Goal: Task Accomplishment & Management: Manage account settings

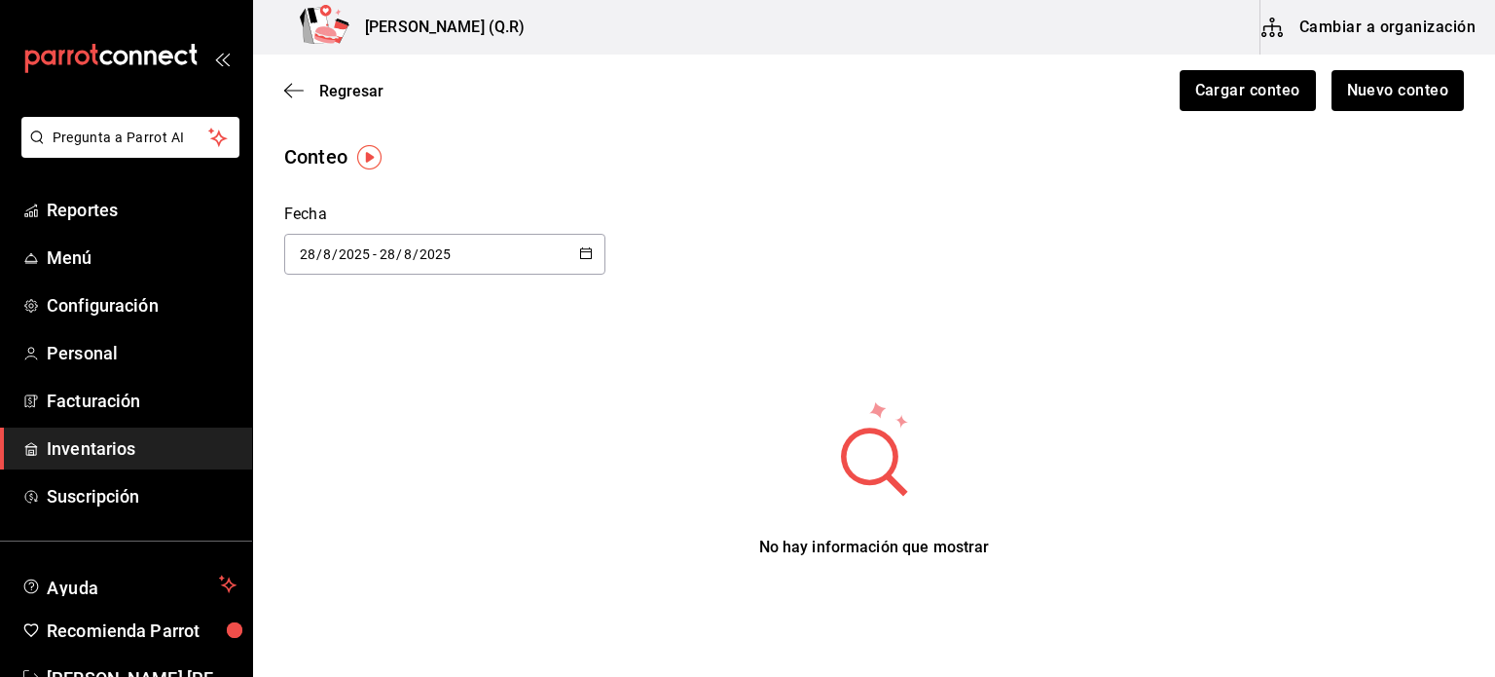
click at [144, 452] on span "Inventarios" at bounding box center [142, 448] width 190 height 26
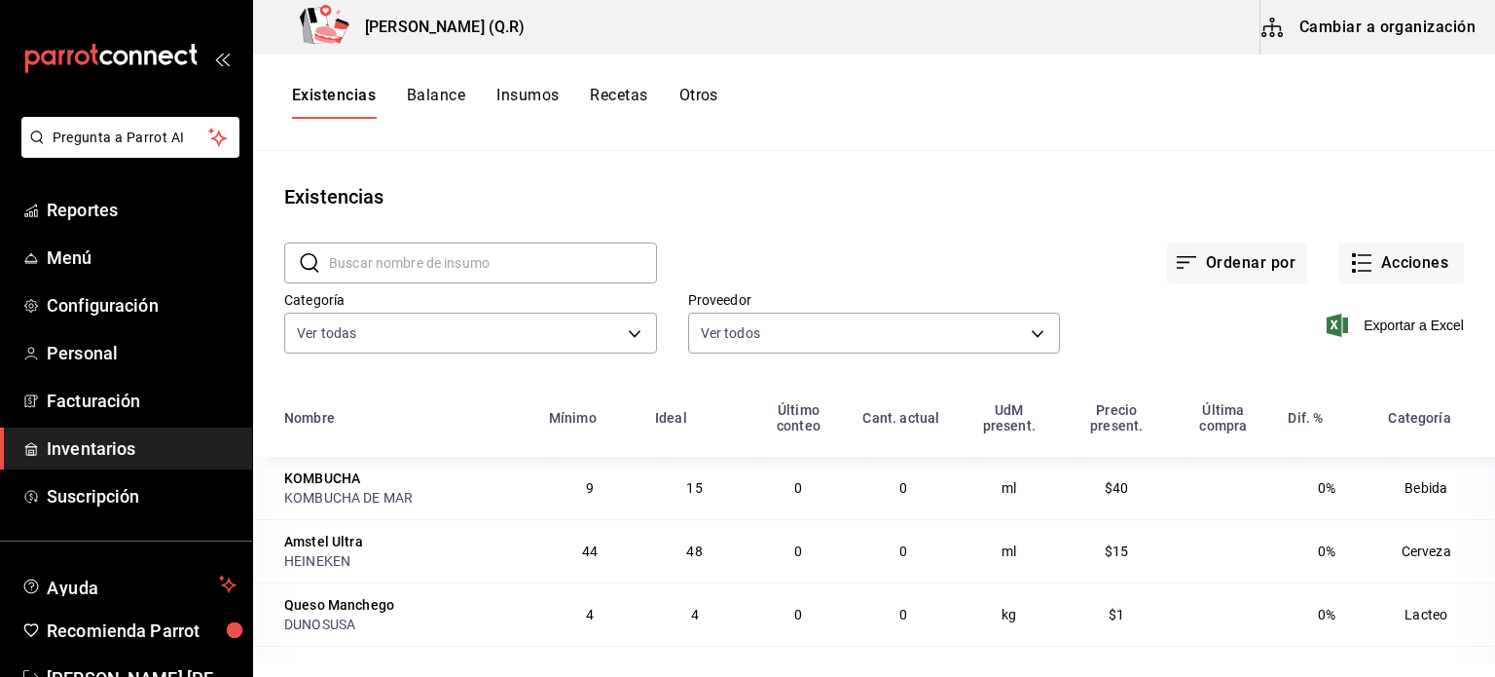
click at [1407, 38] on button "Cambiar a organización" at bounding box center [1370, 27] width 219 height 55
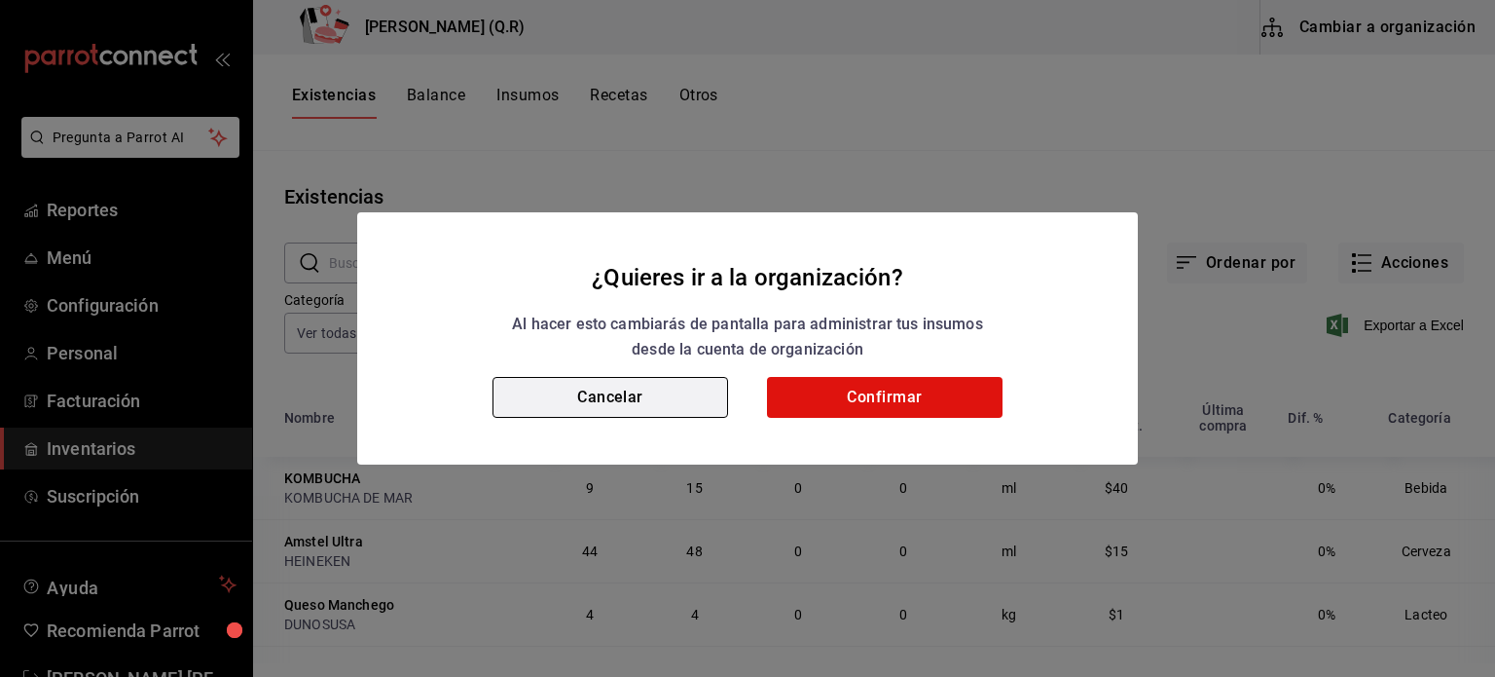
click at [694, 393] on button "Cancelar" at bounding box center [611, 397] width 236 height 41
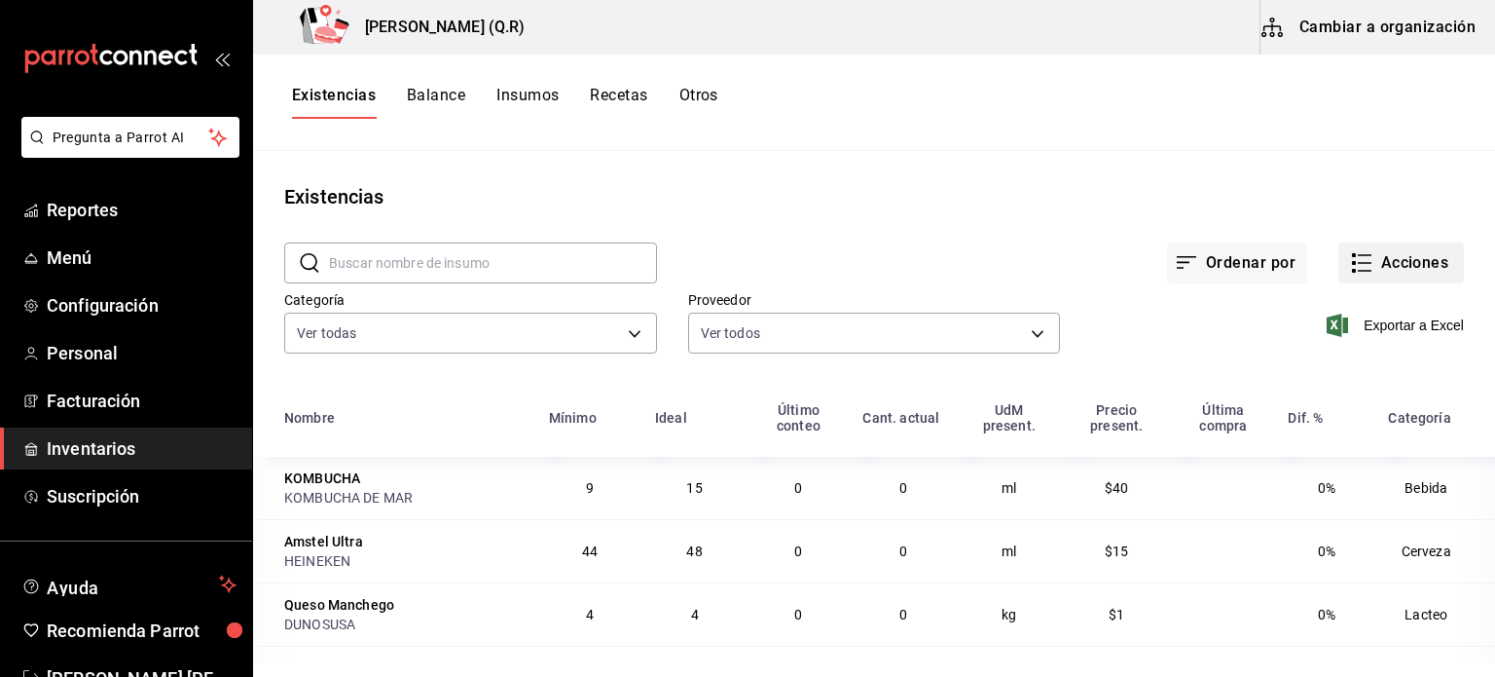
click at [1383, 264] on button "Acciones" at bounding box center [1401, 262] width 126 height 41
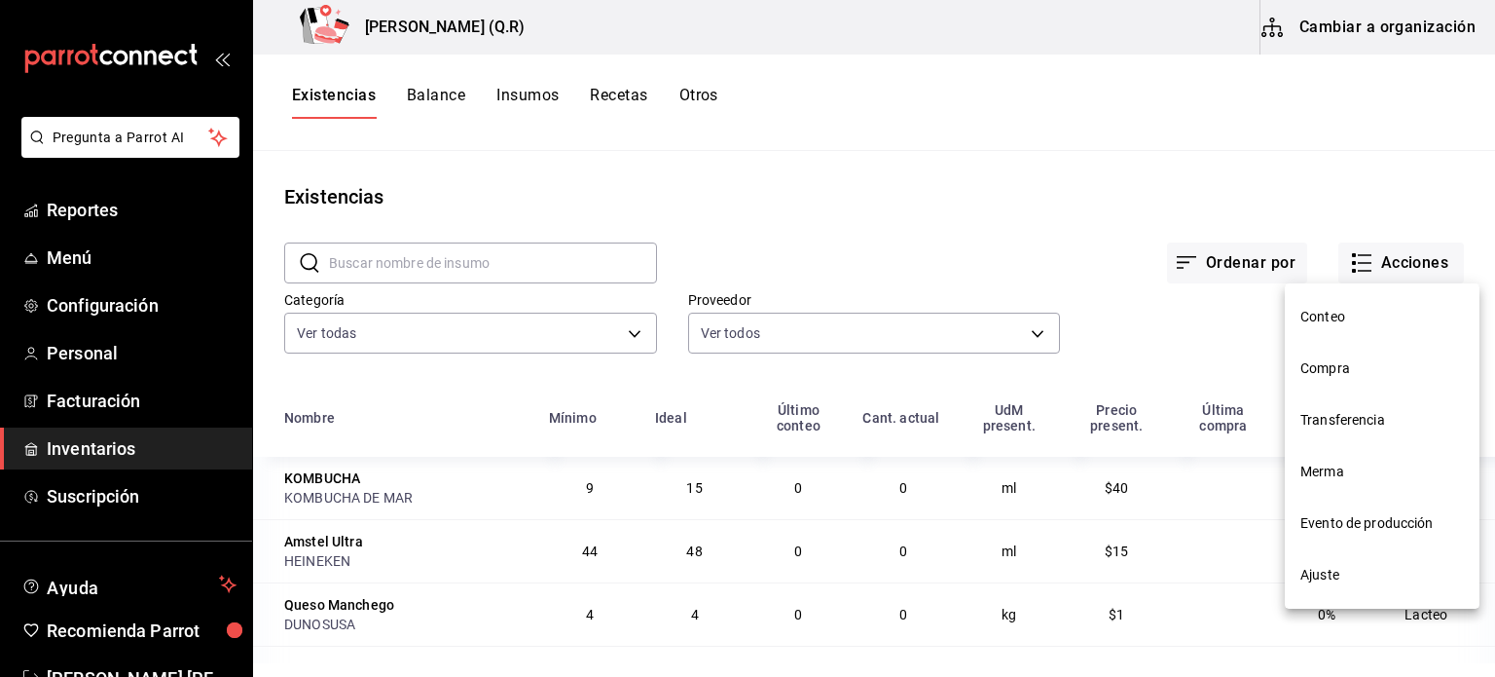
click at [740, 119] on div at bounding box center [747, 338] width 1495 height 677
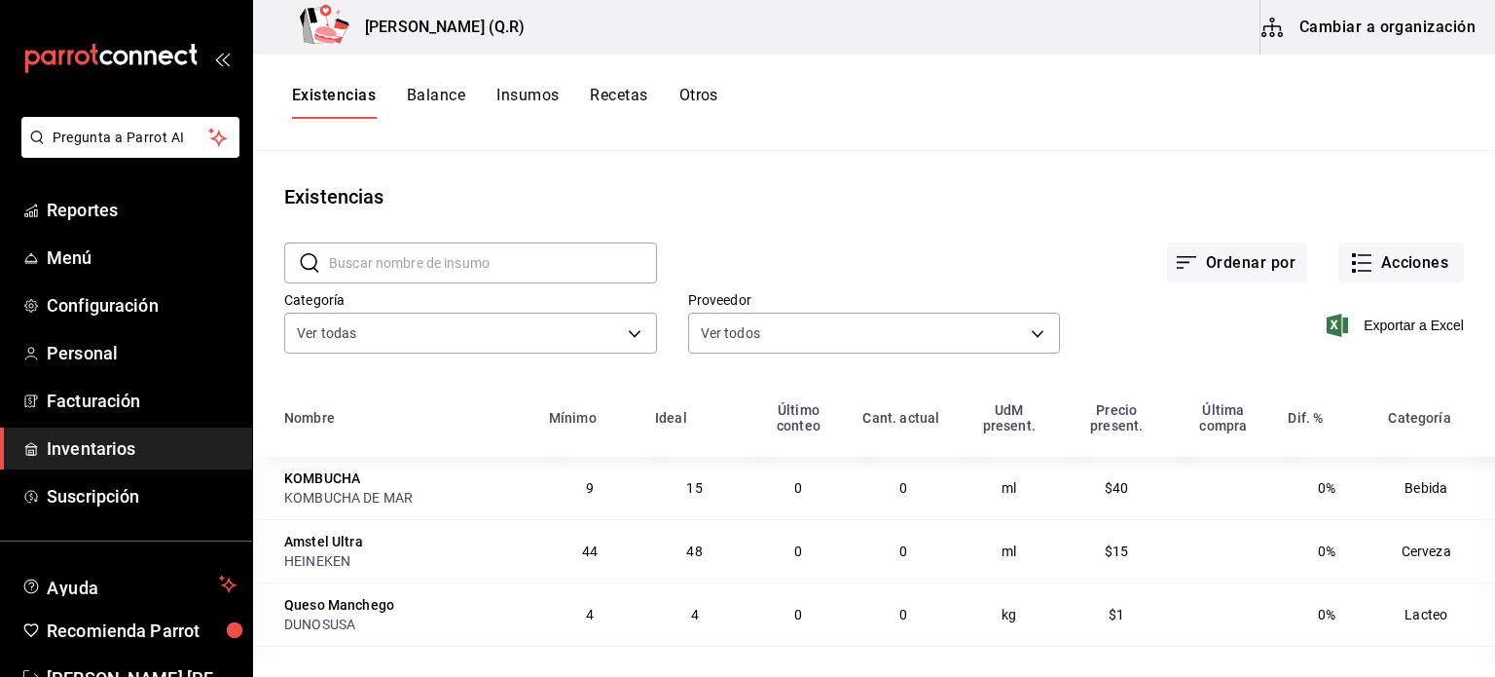
click at [706, 103] on button "Otros" at bounding box center [698, 102] width 39 height 33
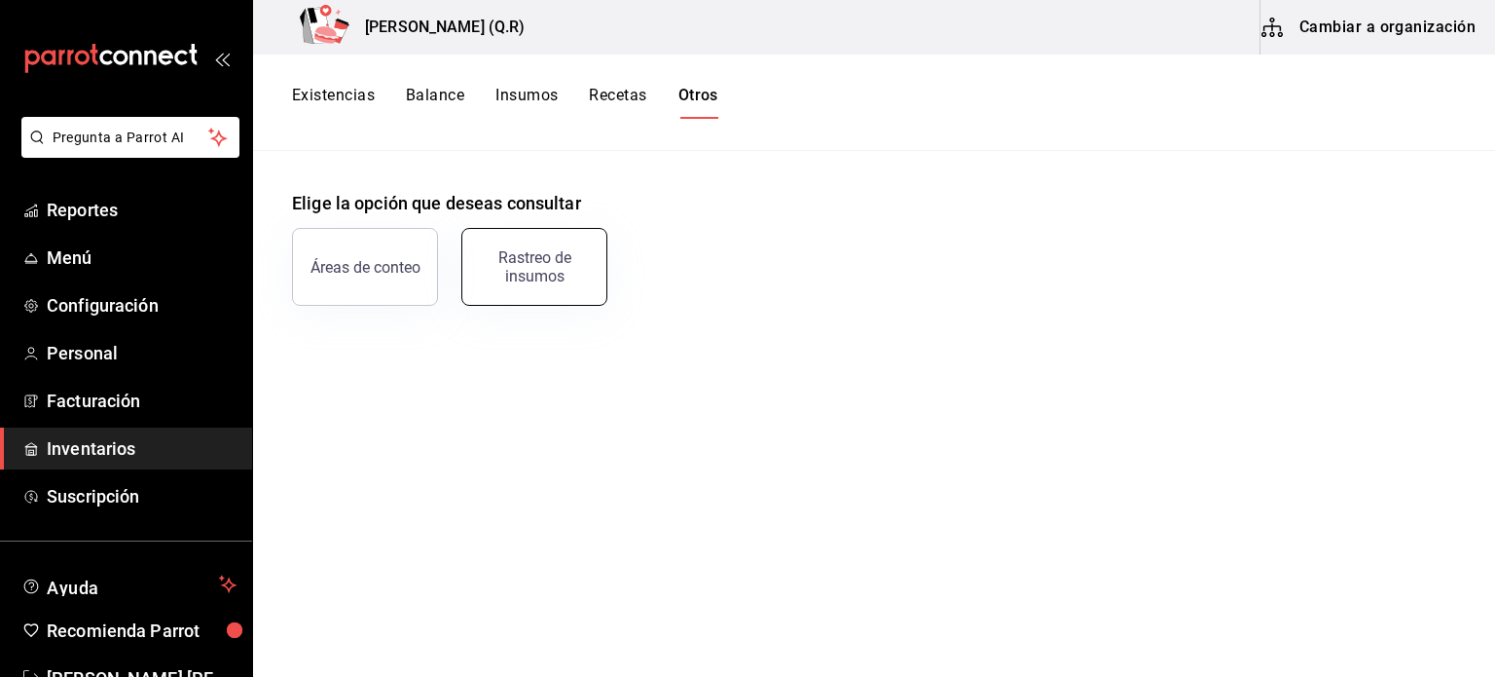
click at [534, 254] on div "Rastreo de insumos" at bounding box center [534, 266] width 121 height 37
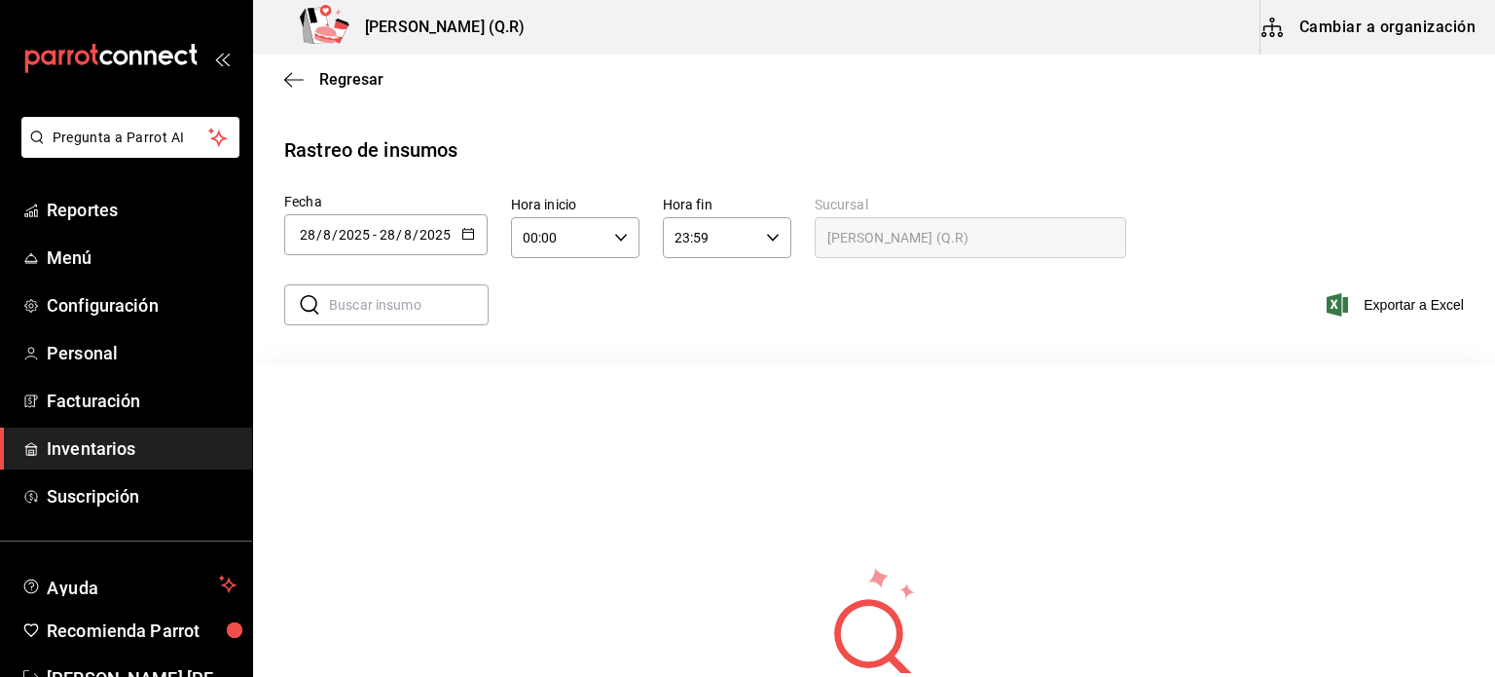
click at [434, 225] on div "[DATE] [DATE] - [DATE] [DATE]" at bounding box center [385, 234] width 203 height 41
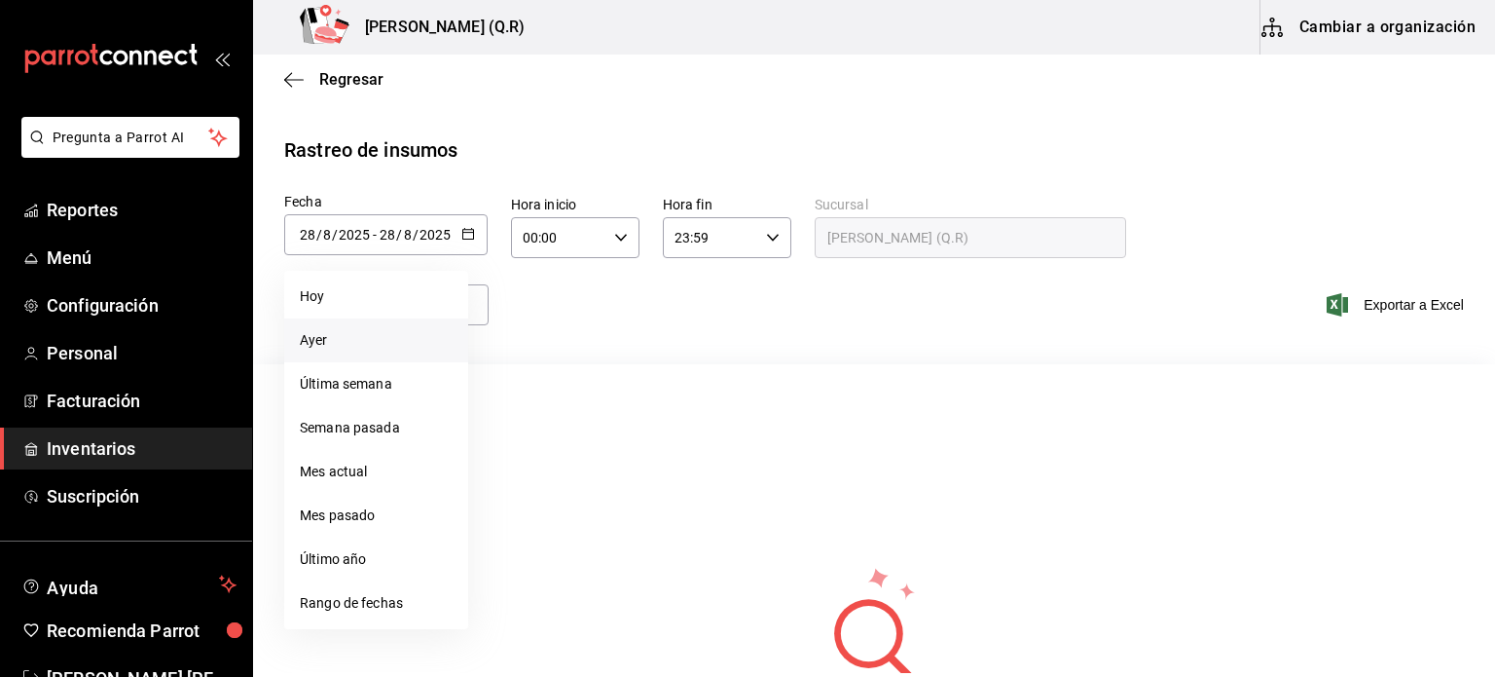
click at [370, 349] on li "Ayer" at bounding box center [376, 340] width 184 height 44
type input "[DATE]"
type input "27"
type input "[DATE]"
type input "27"
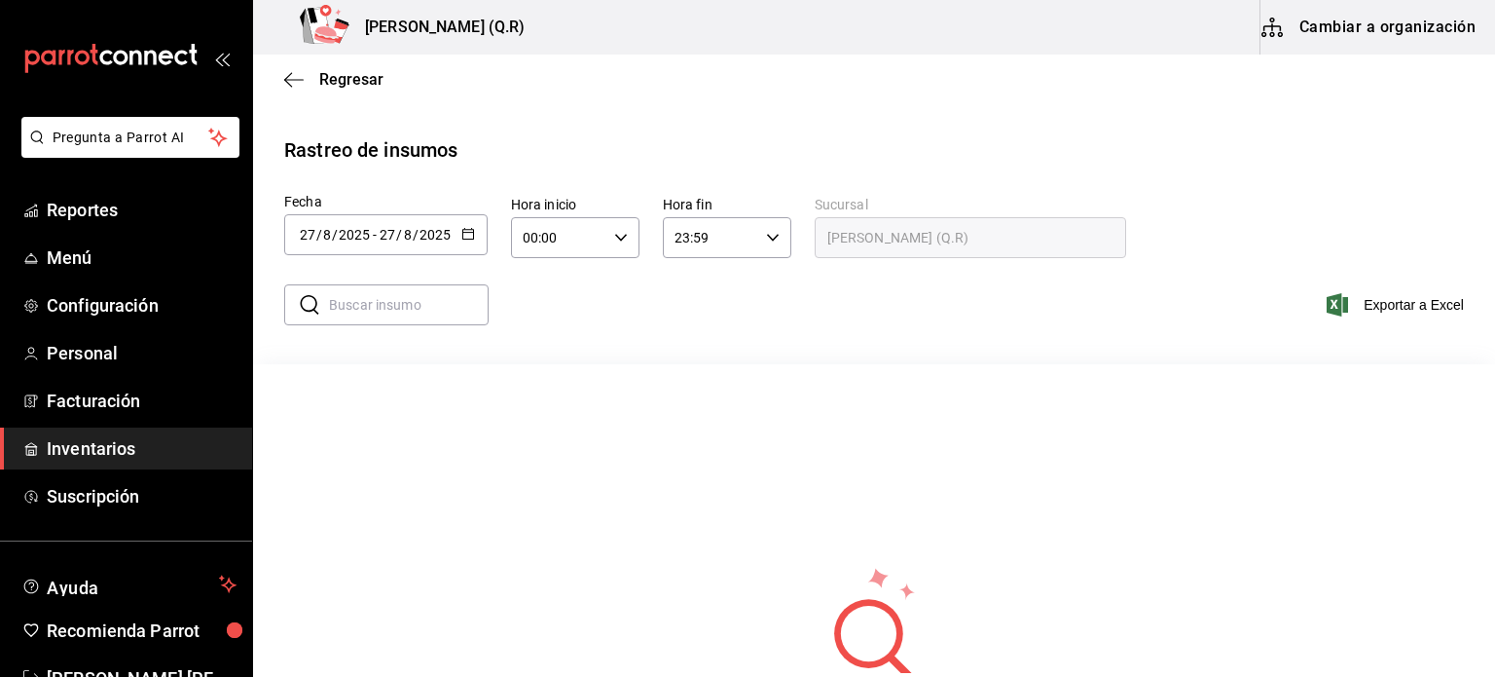
click at [584, 255] on input "00:00" at bounding box center [558, 237] width 95 height 39
click at [553, 240] on div at bounding box center [747, 338] width 1495 height 677
click at [635, 230] on div "00:00 Hora inicio" at bounding box center [575, 237] width 128 height 41
click at [547, 369] on button "02" at bounding box center [541, 380] width 56 height 39
click at [535, 238] on div at bounding box center [747, 338] width 1495 height 677
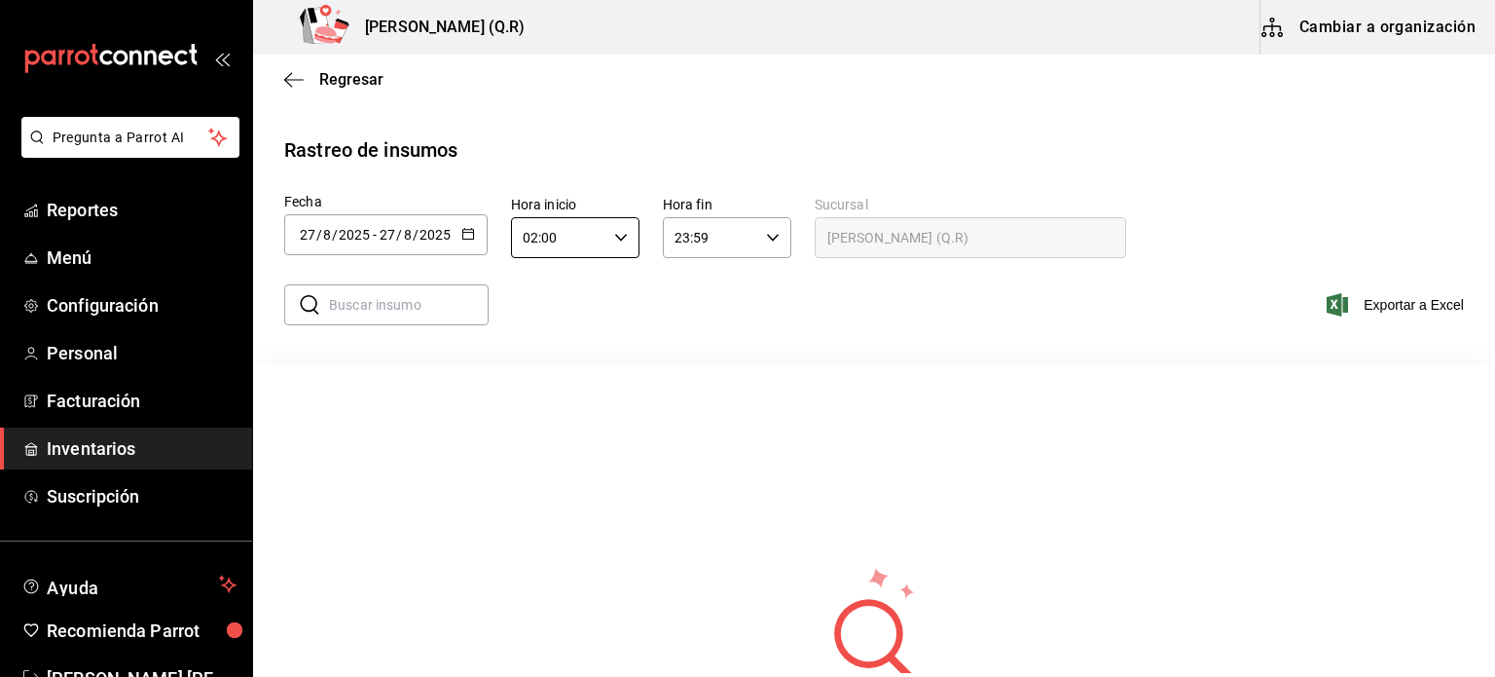
click at [535, 238] on input "02:00" at bounding box center [558, 237] width 95 height 39
type input "10:00"
click at [744, 246] on input "23:59" at bounding box center [710, 237] width 95 height 39
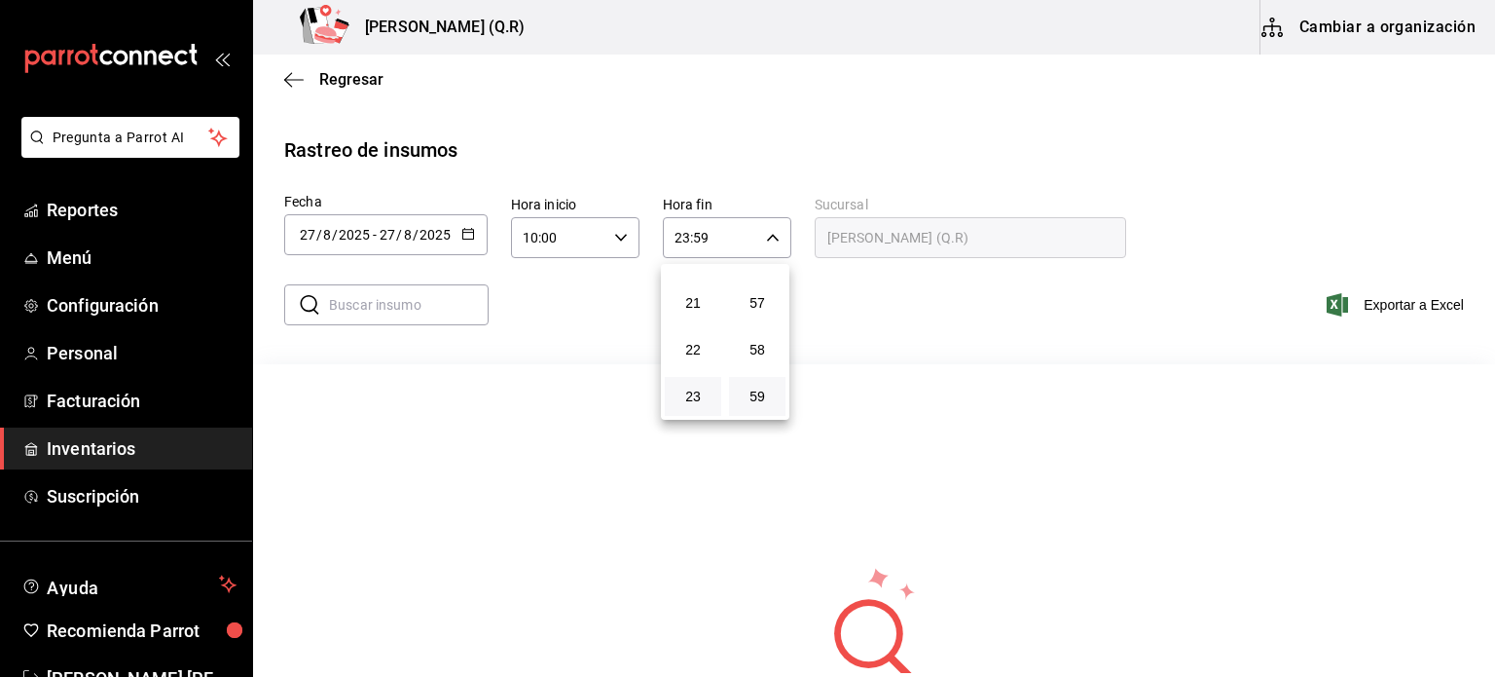
click at [877, 290] on div at bounding box center [747, 338] width 1495 height 677
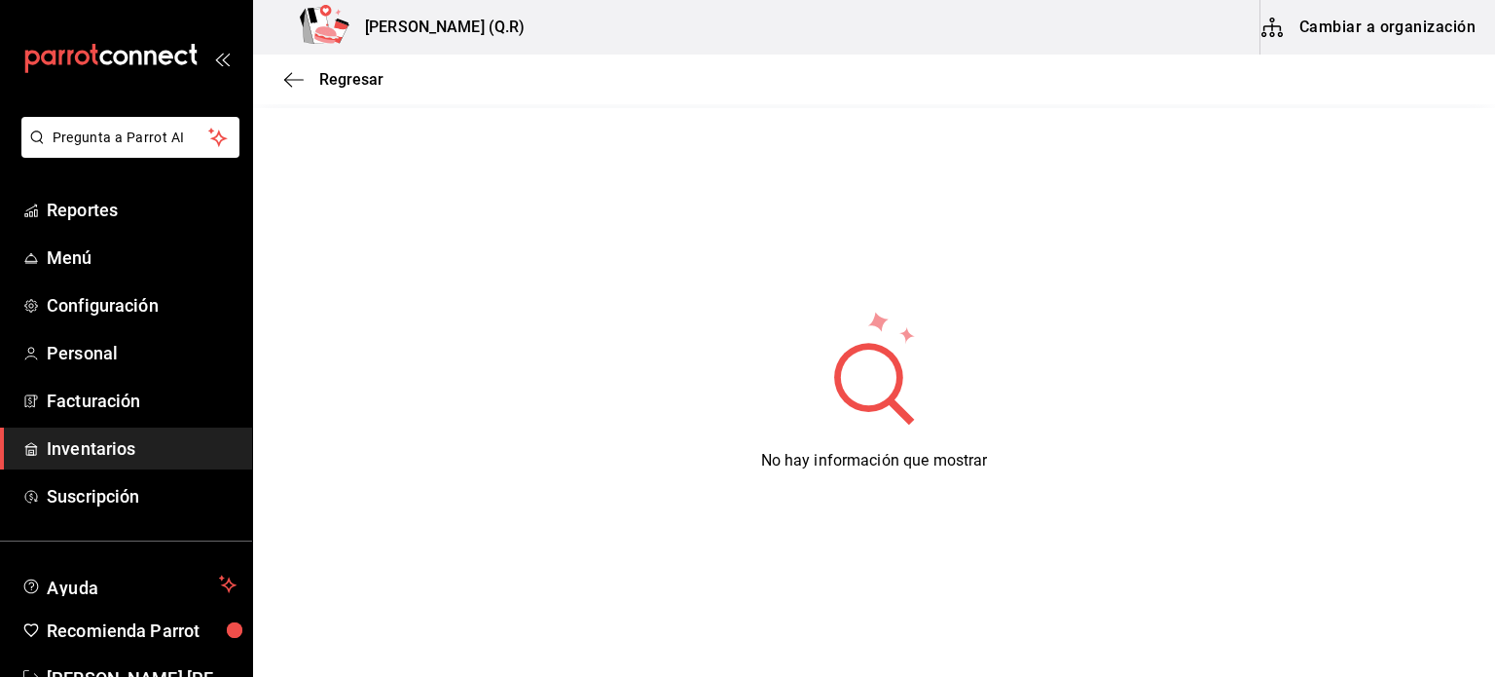
scroll to position [0, 0]
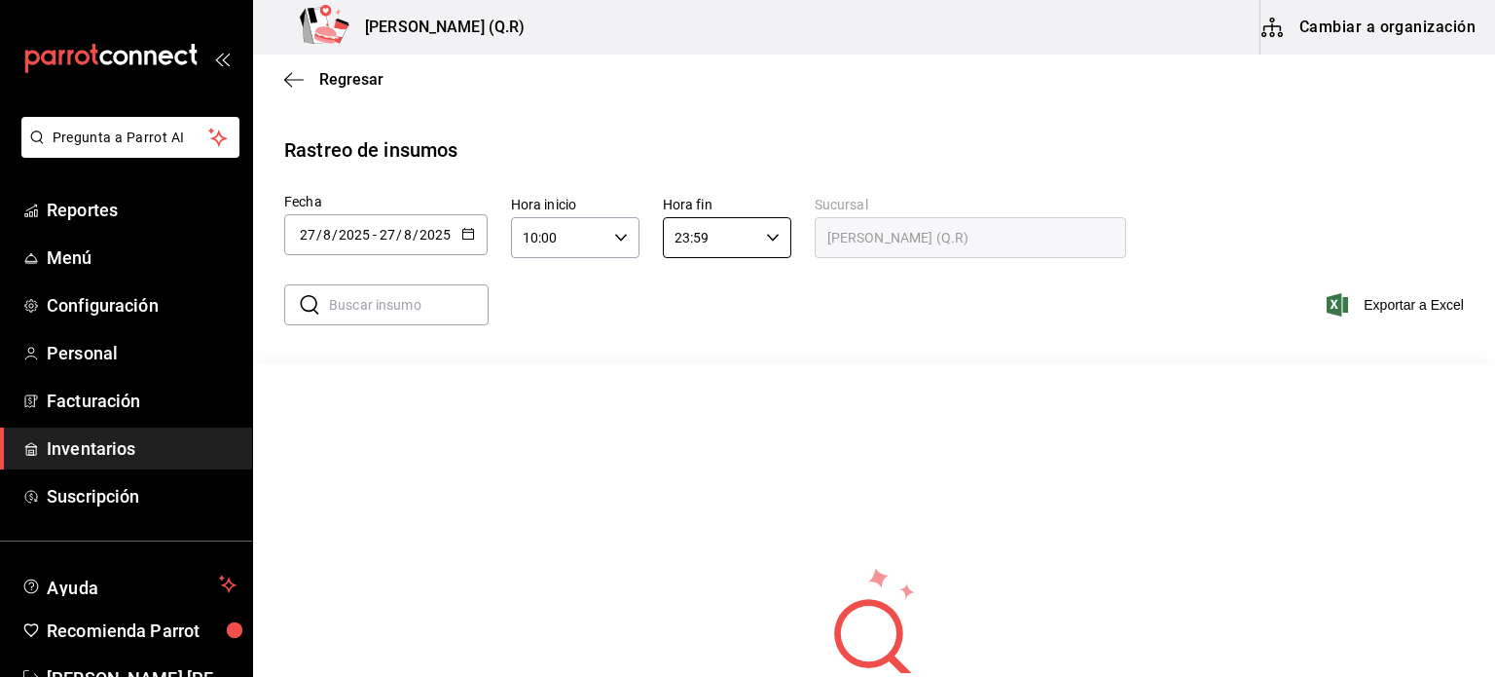
click at [432, 307] on input "text" at bounding box center [409, 304] width 160 height 39
type input "corona"
click at [381, 236] on input "27" at bounding box center [388, 235] width 18 height 16
click at [498, 173] on div "Rastreo de insumos Fecha [DATE] [DATE] - [DATE] [DATE] [DATE] lun mar mié jue v…" at bounding box center [874, 531] width 1180 height 793
click at [462, 236] on icon "button" at bounding box center [468, 234] width 14 height 14
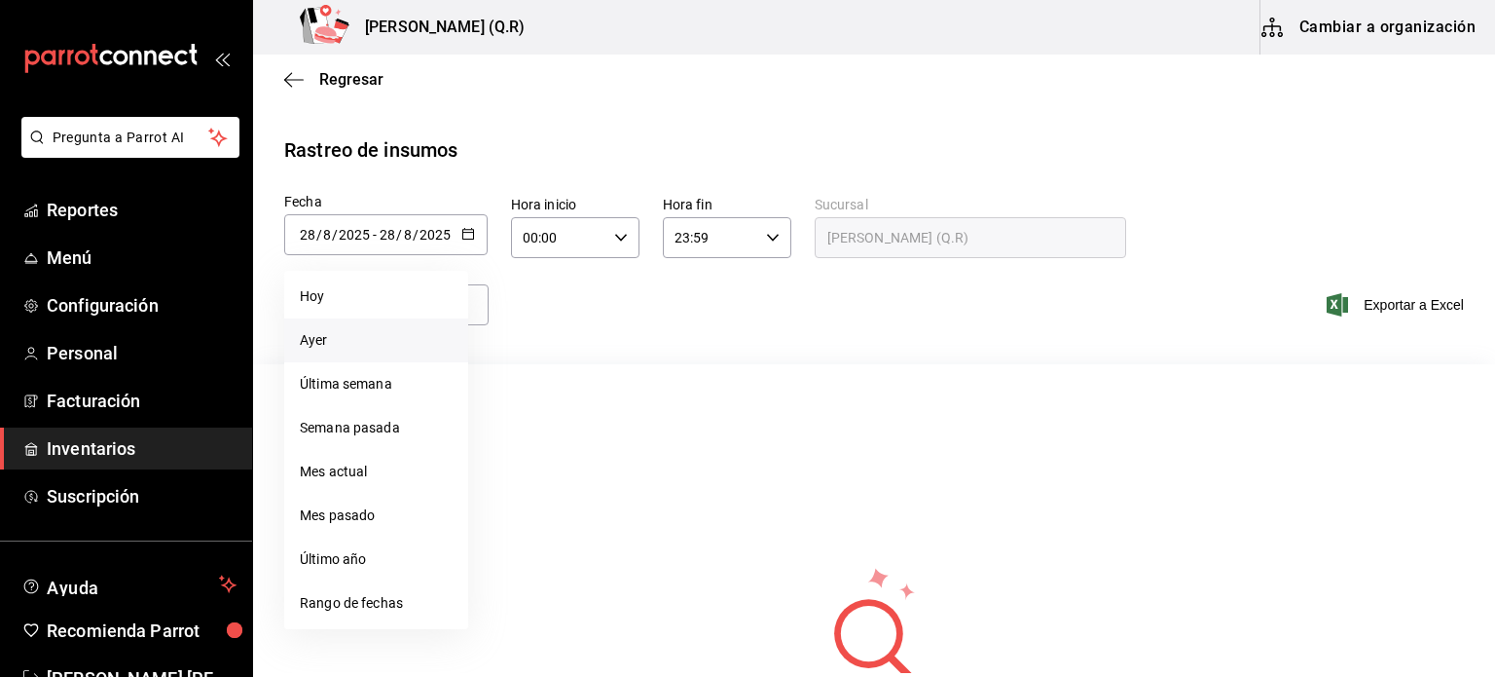
click at [402, 331] on li "Ayer" at bounding box center [376, 340] width 184 height 44
type input "[DATE]"
type input "27"
type input "[DATE]"
type input "27"
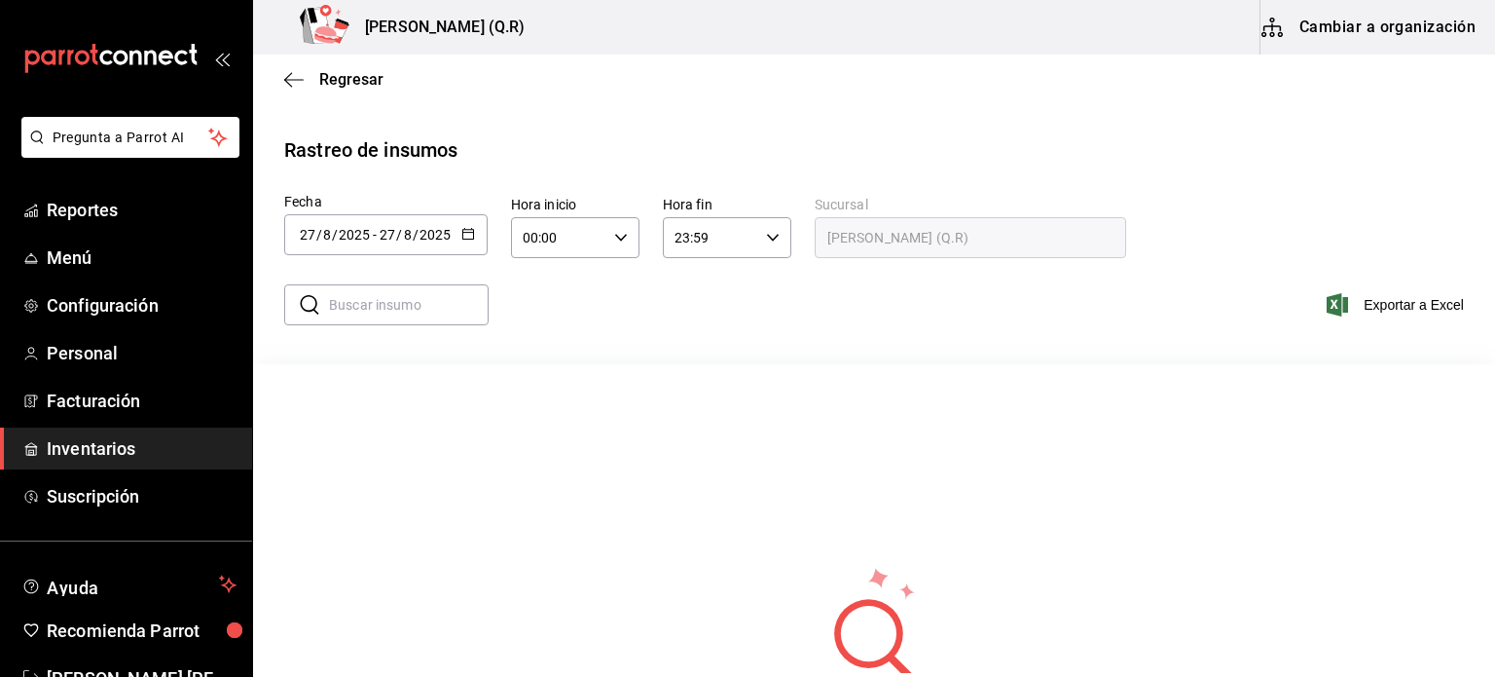
click at [625, 242] on icon "button" at bounding box center [621, 238] width 14 height 14
click at [532, 221] on div at bounding box center [747, 338] width 1495 height 677
click at [530, 244] on input "00:00" at bounding box center [558, 237] width 95 height 39
click at [530, 244] on div at bounding box center [747, 338] width 1495 height 677
type input "10:00"
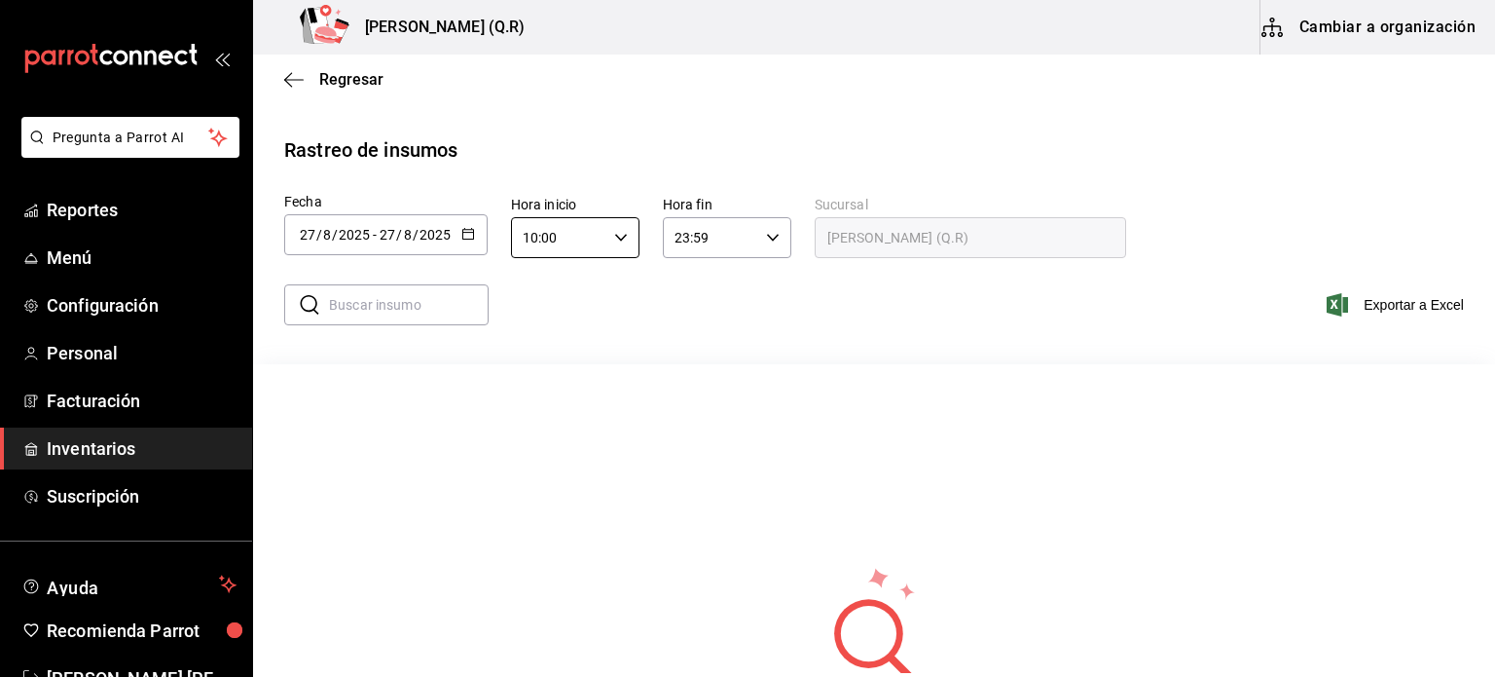
click at [1155, 331] on div "​ ​ Exportar a Excel" at bounding box center [867, 316] width 1258 height 80
click at [299, 89] on div "Regresar" at bounding box center [874, 80] width 1242 height 50
click at [296, 76] on icon "button" at bounding box center [293, 80] width 19 height 18
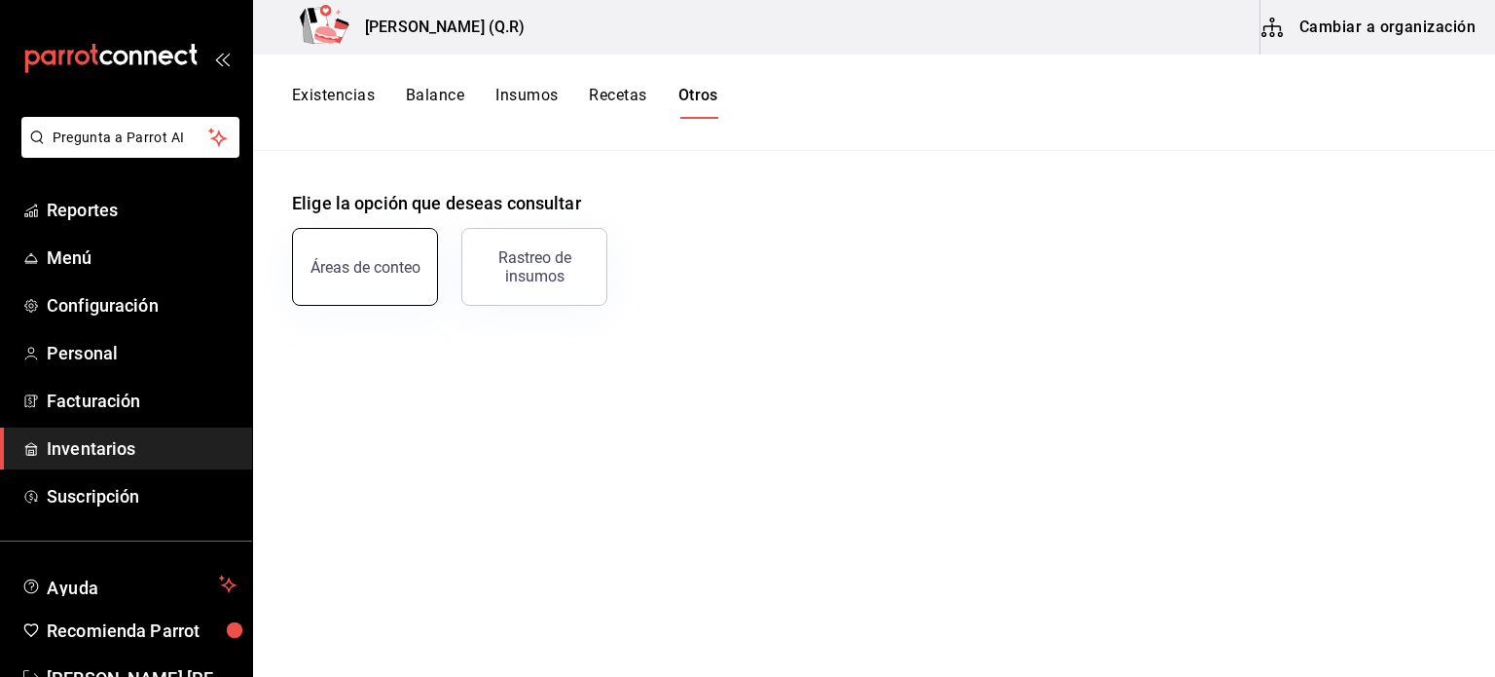
click at [361, 272] on div "Áreas de conteo" at bounding box center [366, 267] width 110 height 18
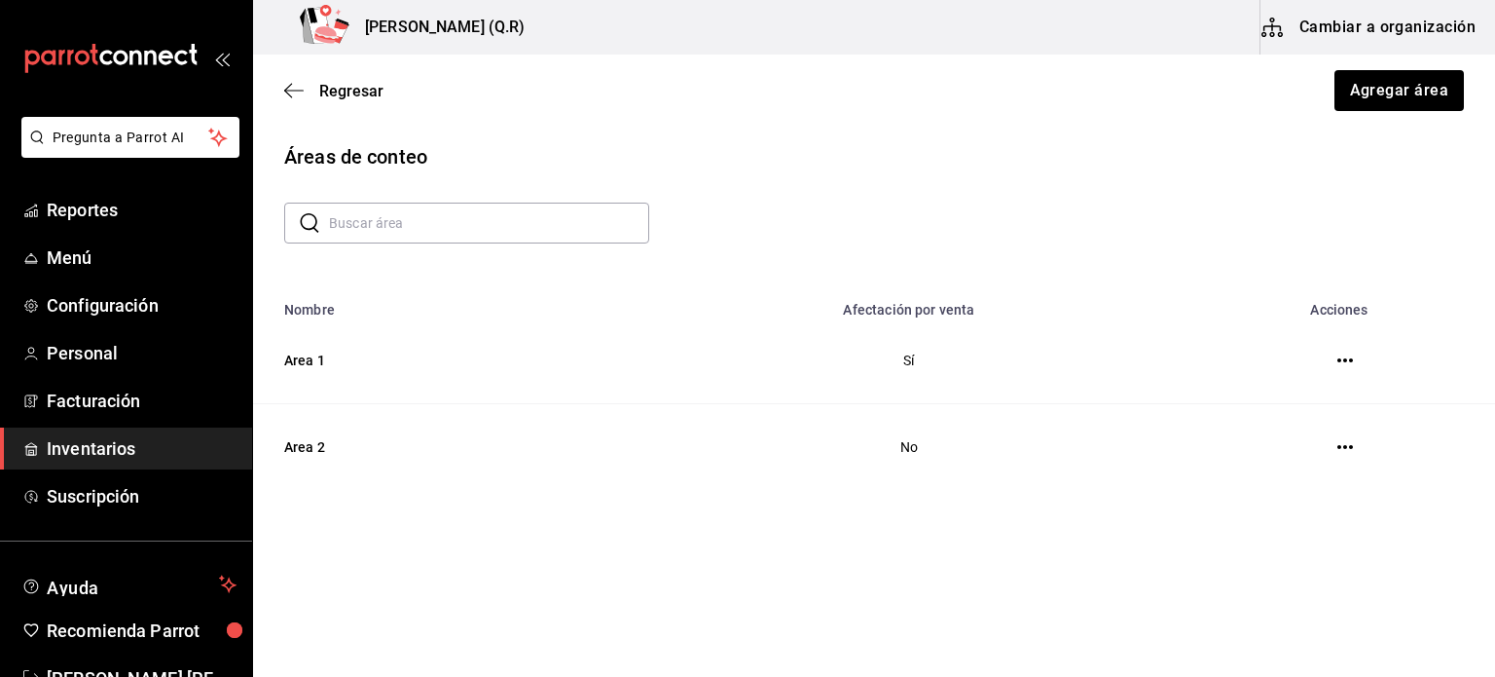
click at [1348, 440] on icon "button" at bounding box center [1345, 447] width 16 height 16
click at [1239, 449] on span "Eliminar" at bounding box center [1255, 447] width 85 height 23
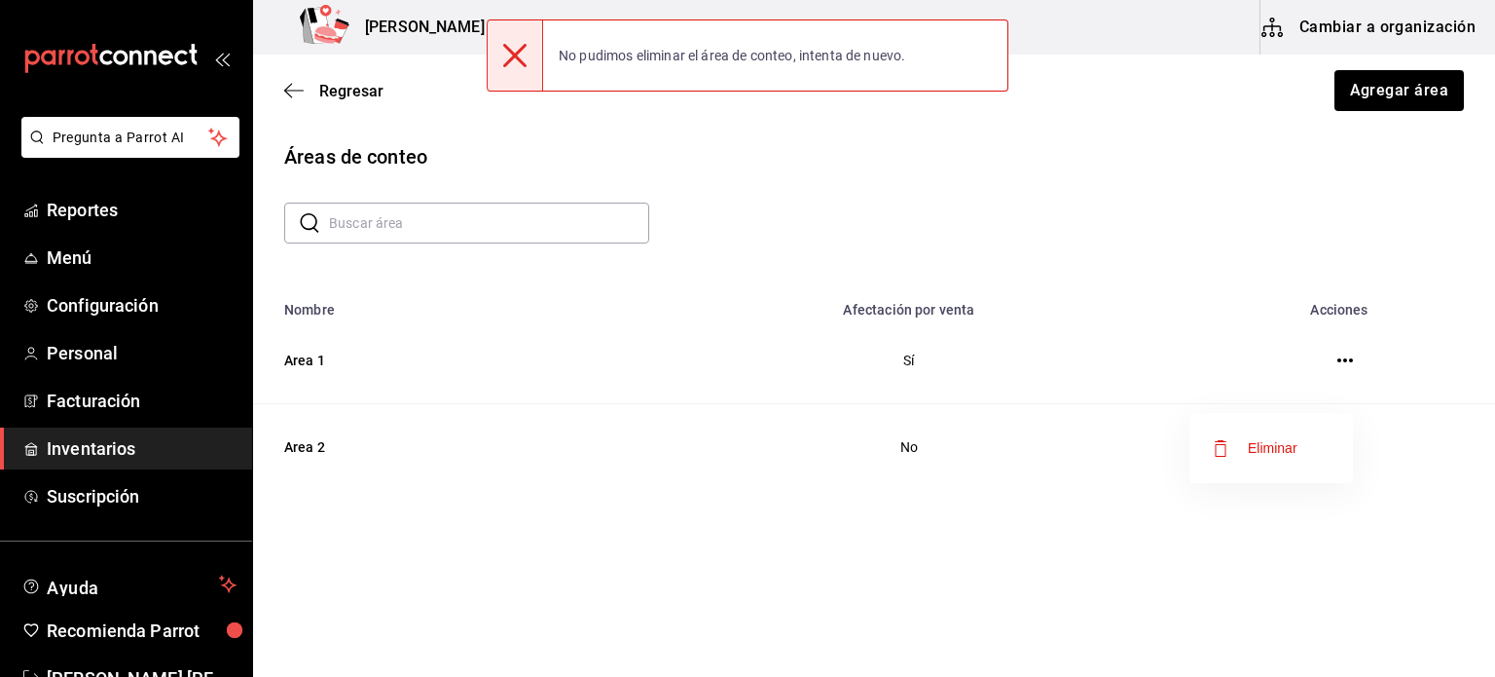
click at [906, 449] on div at bounding box center [747, 338] width 1495 height 677
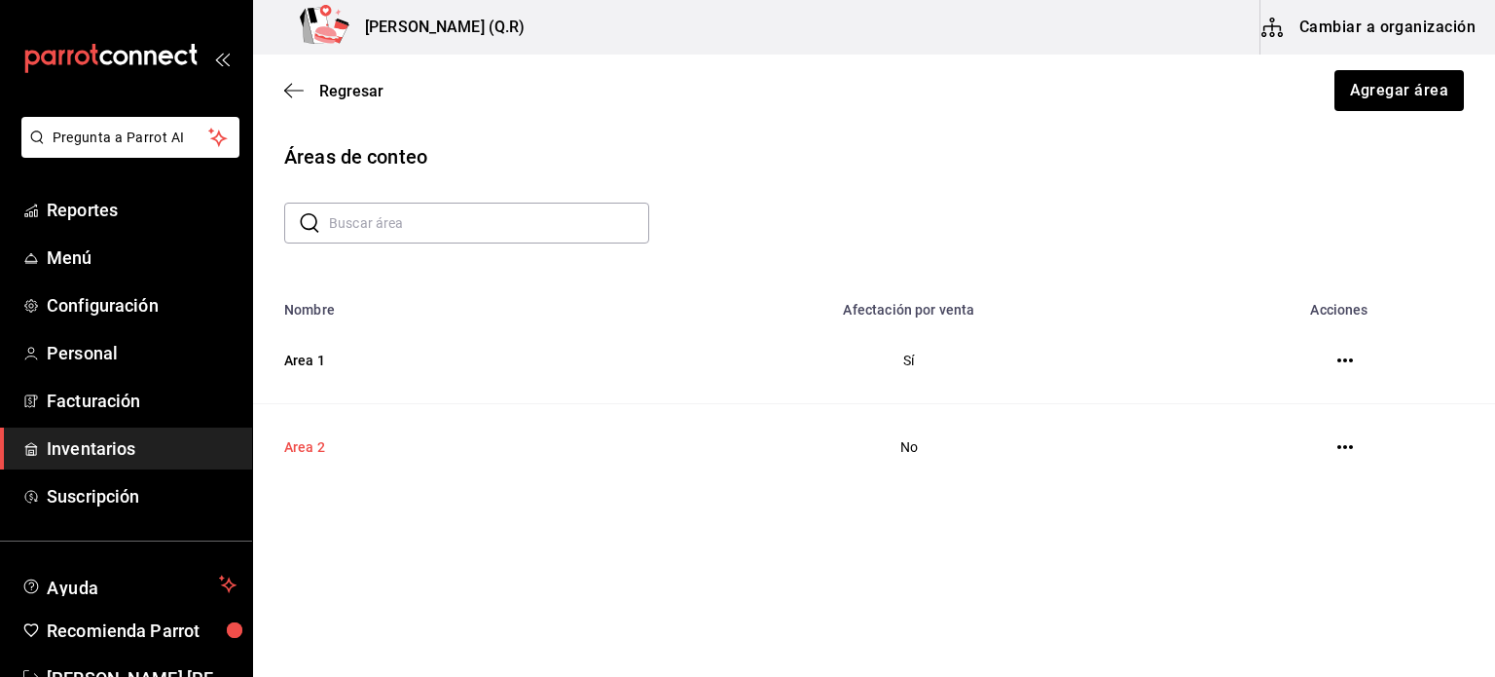
click at [415, 439] on td "Area 2" at bounding box center [434, 447] width 362 height 87
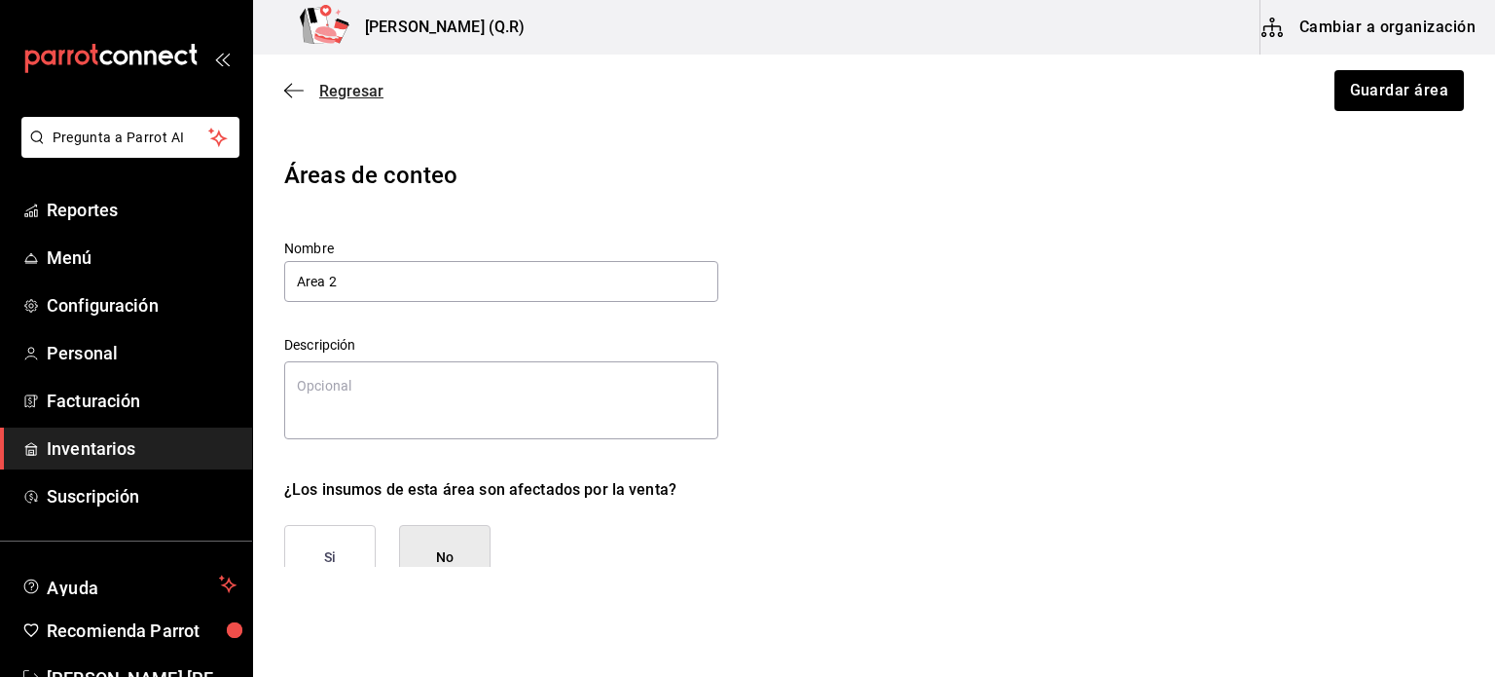
type textarea "x"
click at [304, 89] on span "Regresar" at bounding box center [333, 91] width 99 height 18
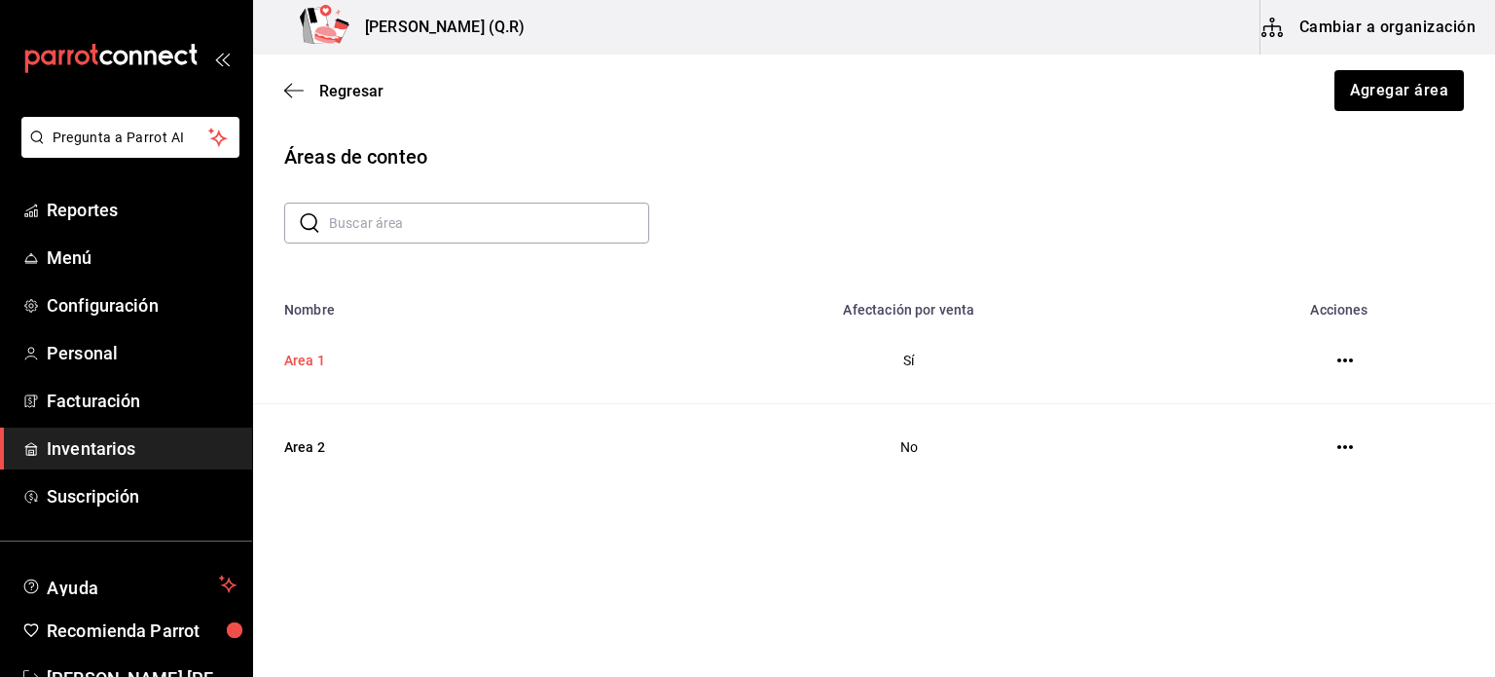
click at [327, 373] on td "Area 1" at bounding box center [434, 360] width 362 height 87
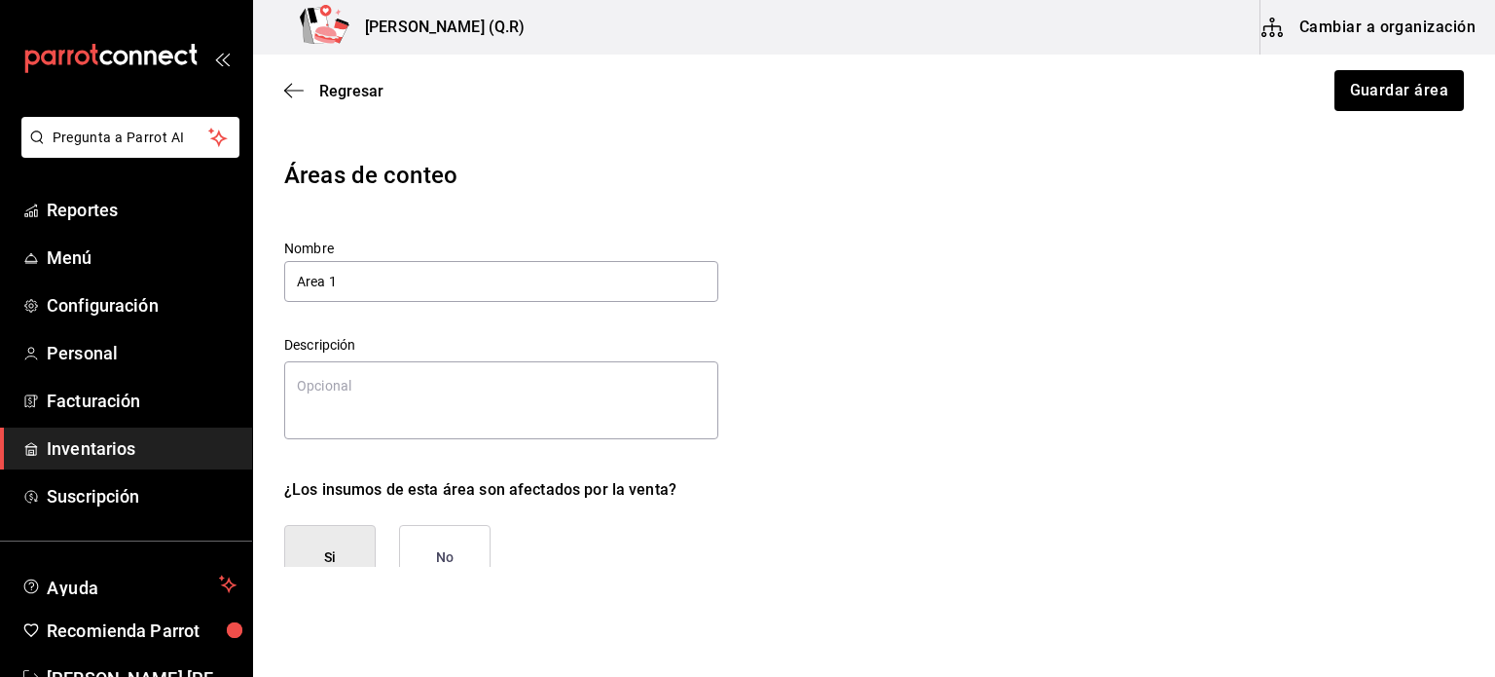
type textarea "x"
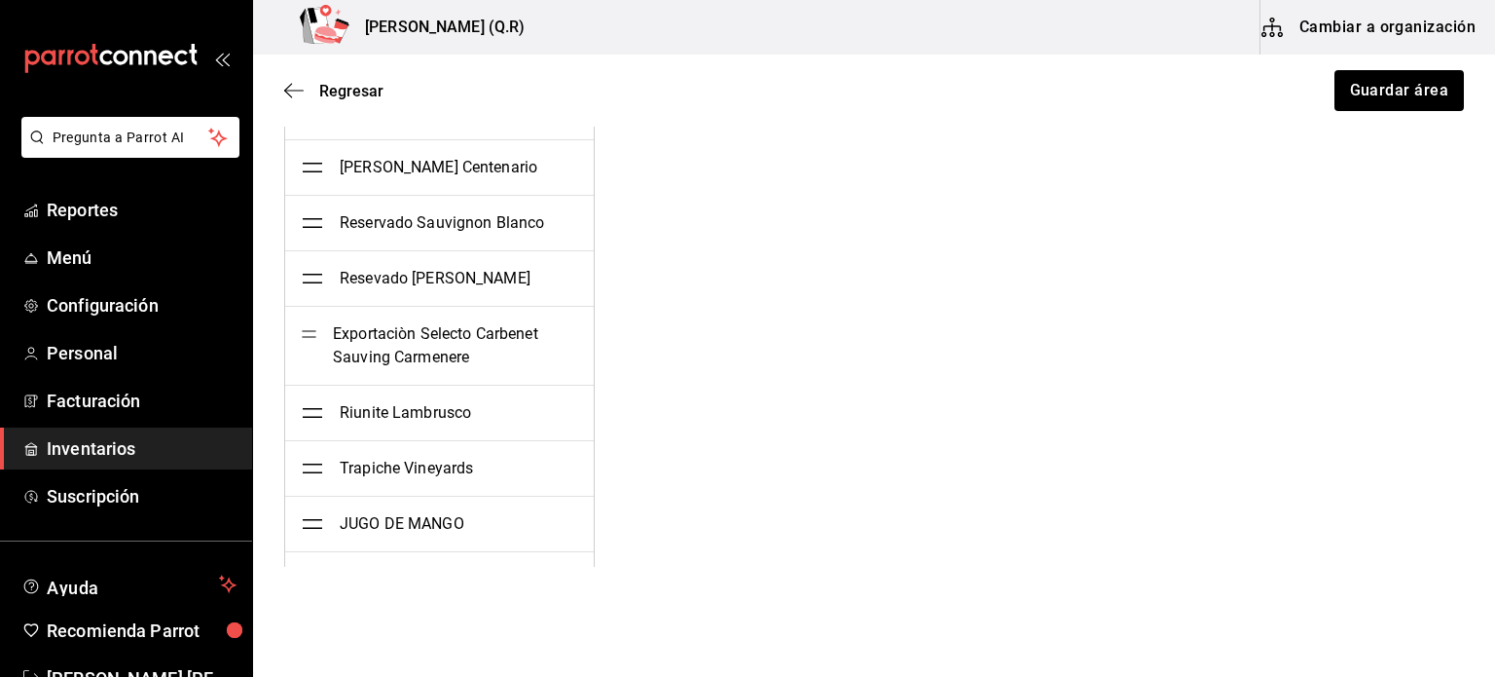
scroll to position [14273, 0]
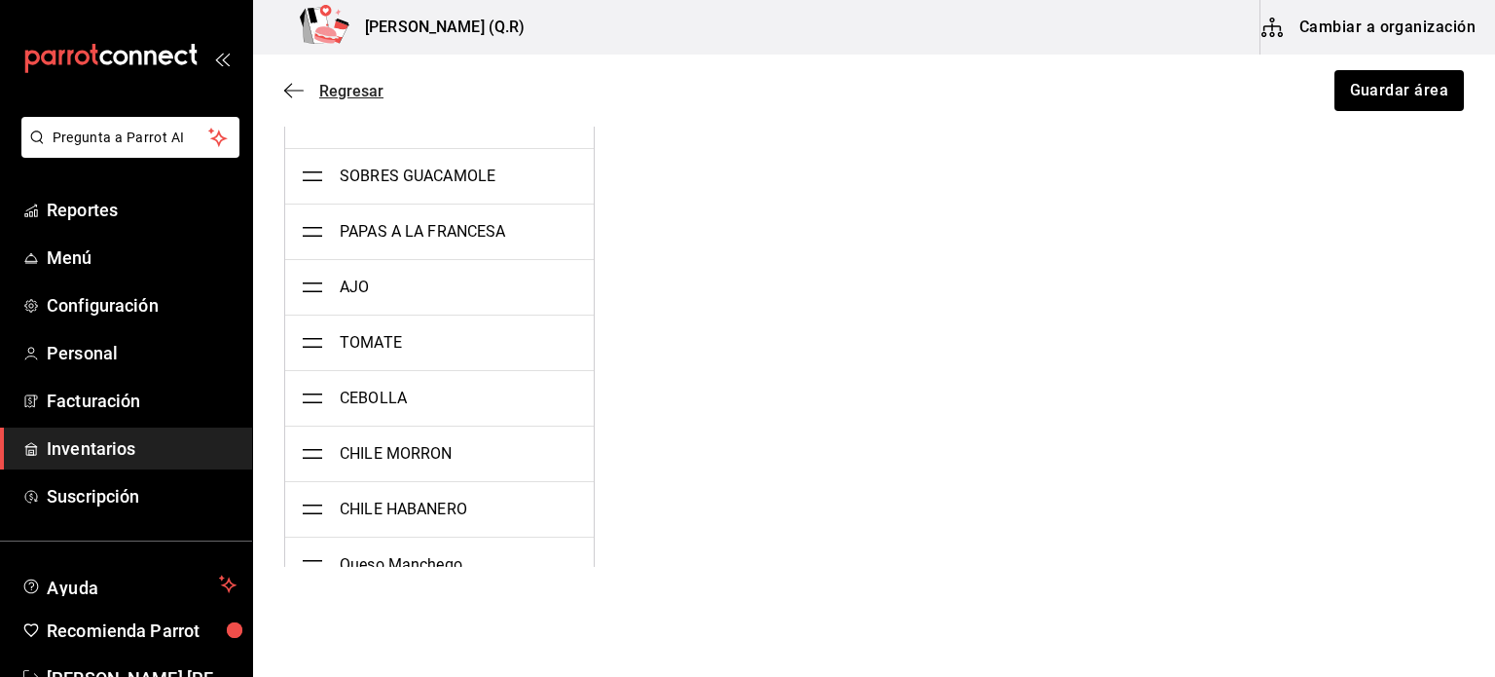
click at [296, 88] on icon "button" at bounding box center [293, 91] width 19 height 18
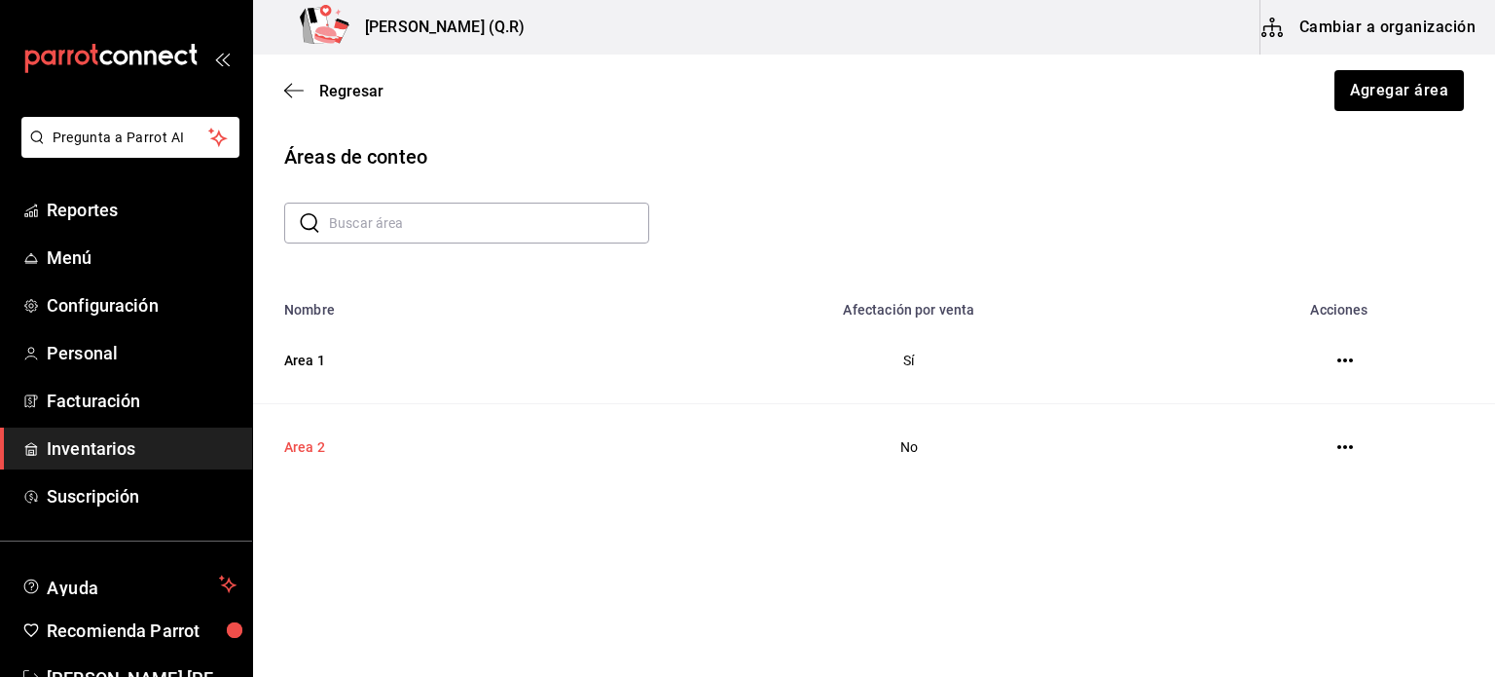
click at [312, 457] on td "Area 2" at bounding box center [434, 447] width 362 height 87
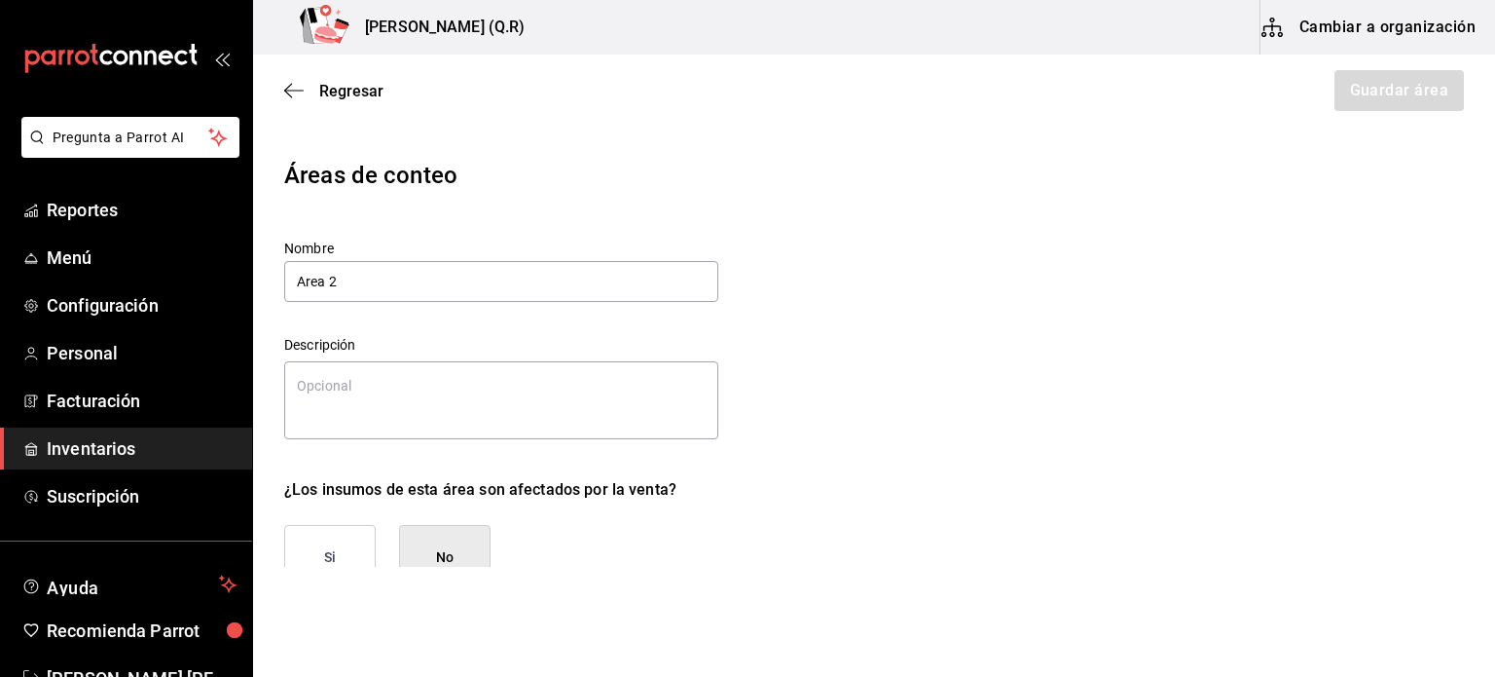
type textarea "x"
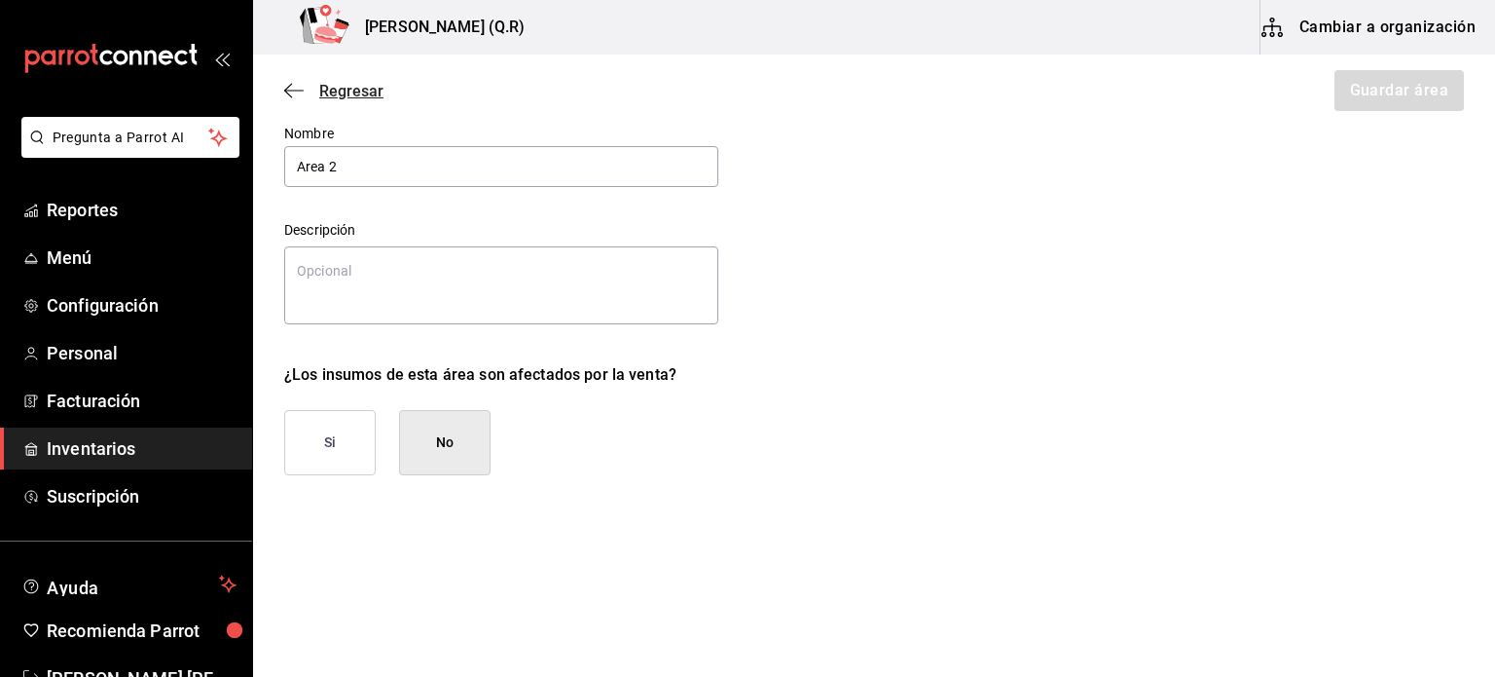
click at [296, 91] on icon "button" at bounding box center [293, 90] width 19 height 1
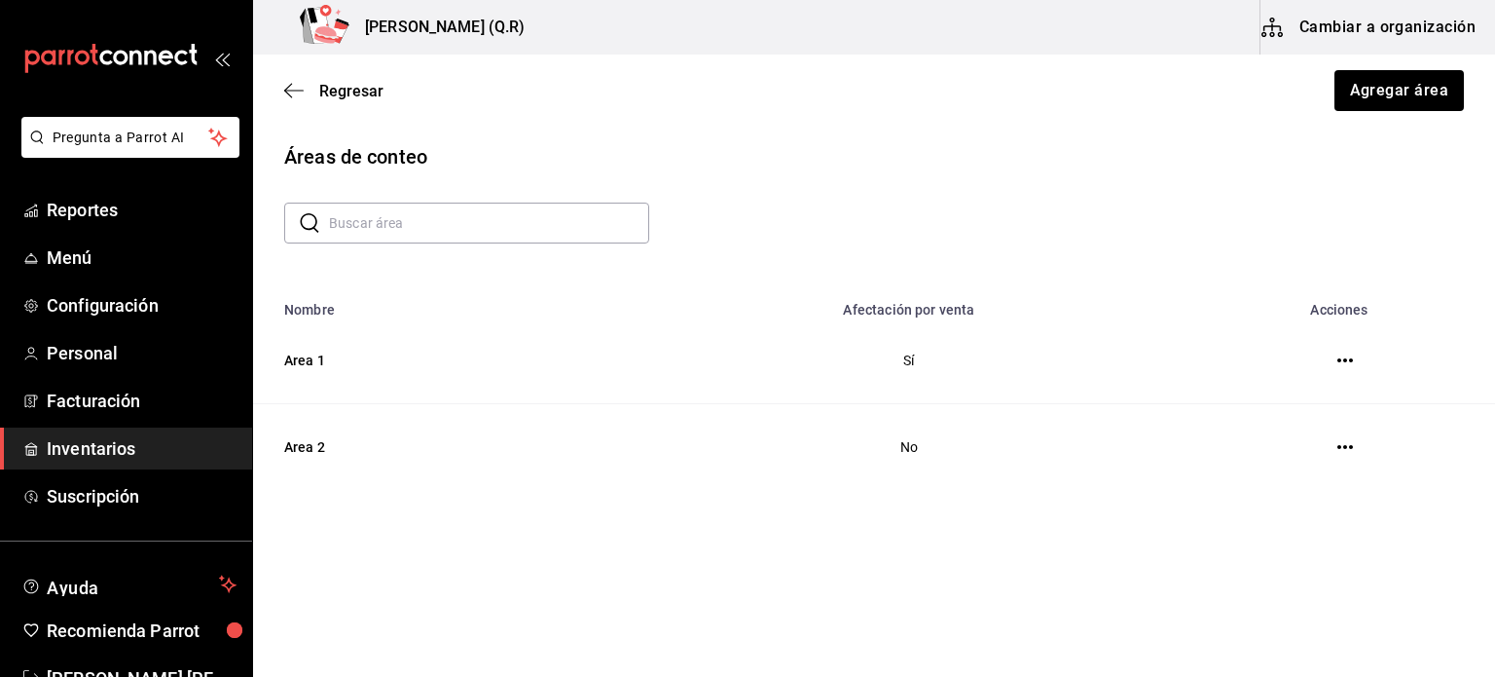
click at [1336, 377] on button "button" at bounding box center [1345, 360] width 39 height 39
click at [1347, 366] on icon "button" at bounding box center [1345, 360] width 16 height 16
click at [1065, 227] on div at bounding box center [747, 338] width 1495 height 677
click at [501, 229] on div "​ ​" at bounding box center [866, 215] width 1195 height 56
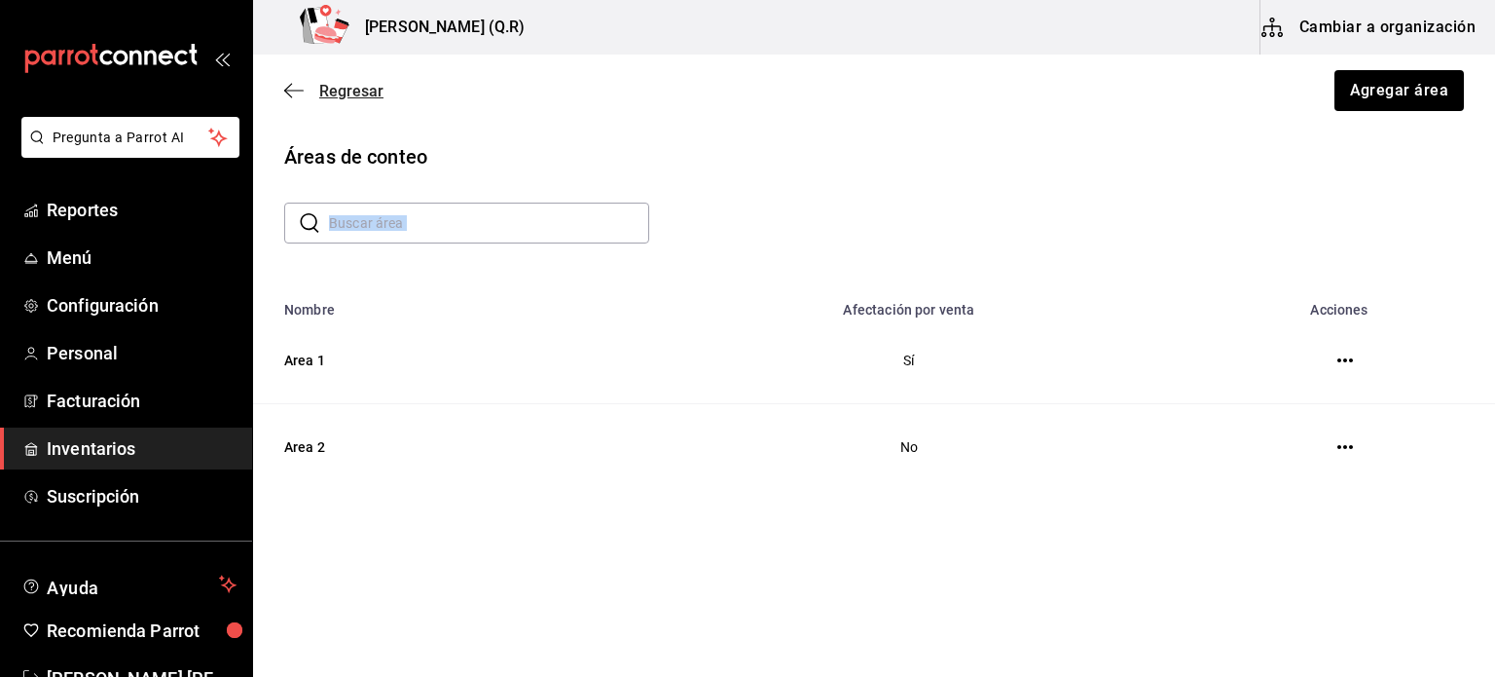
click at [297, 92] on icon "button" at bounding box center [293, 91] width 19 height 18
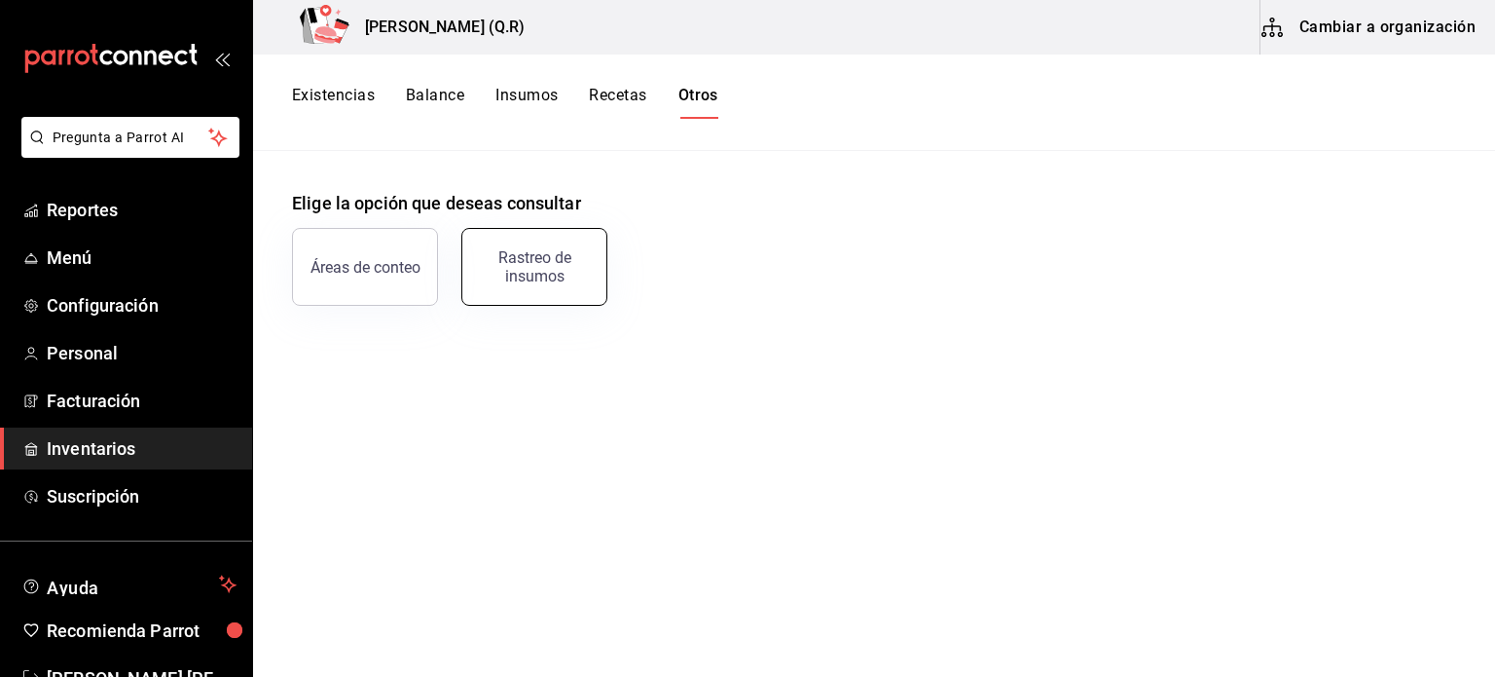
click at [550, 280] on div "Rastreo de insumos" at bounding box center [534, 266] width 121 height 37
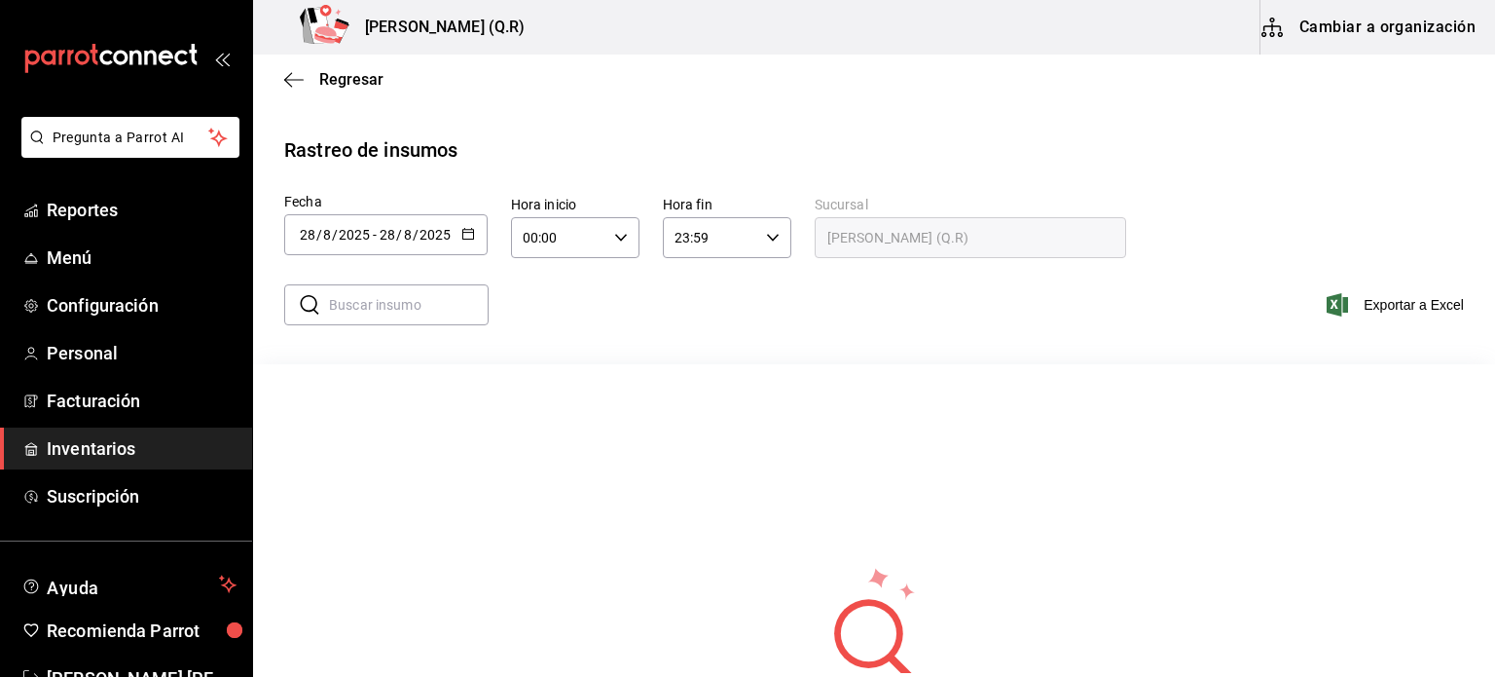
click at [465, 238] on \(Stroke\) "button" at bounding box center [468, 234] width 12 height 11
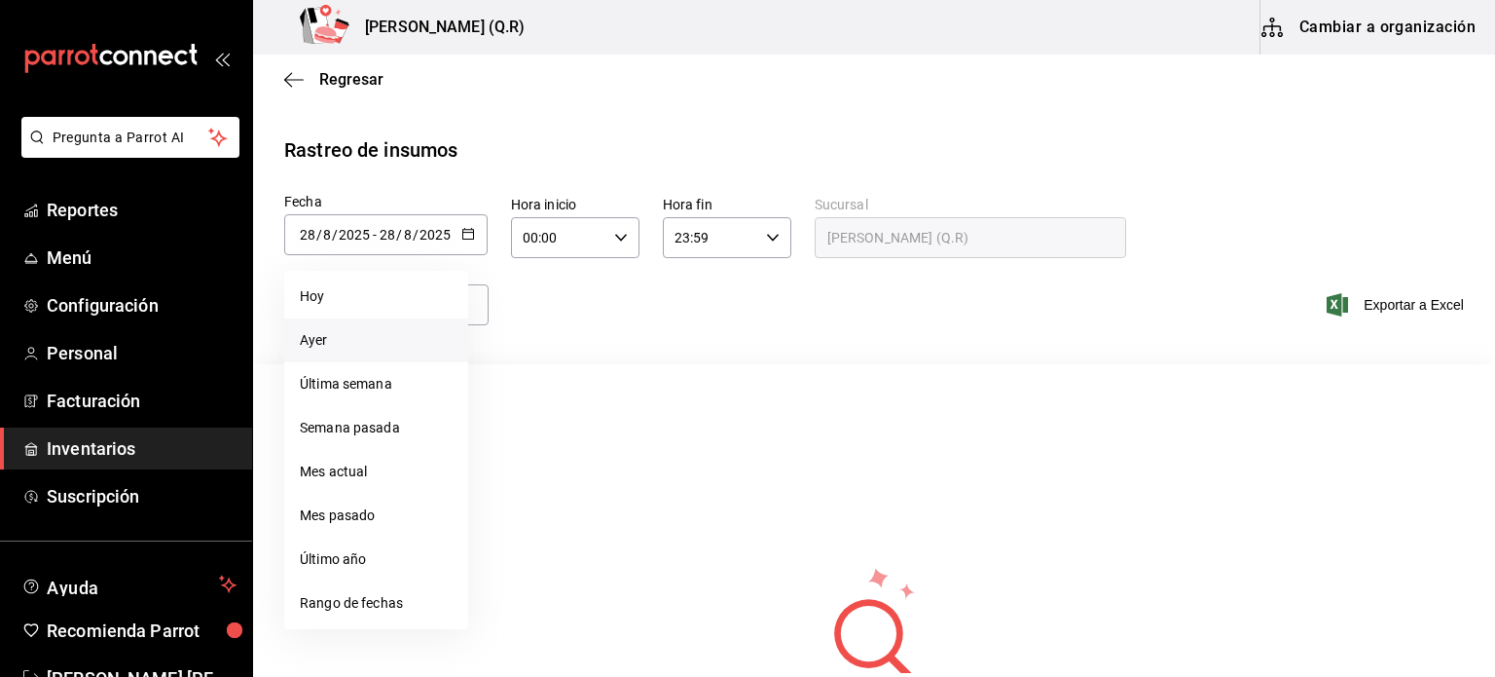
click at [377, 349] on li "Ayer" at bounding box center [376, 340] width 184 height 44
type input "[DATE]"
type input "27"
type input "[DATE]"
type input "27"
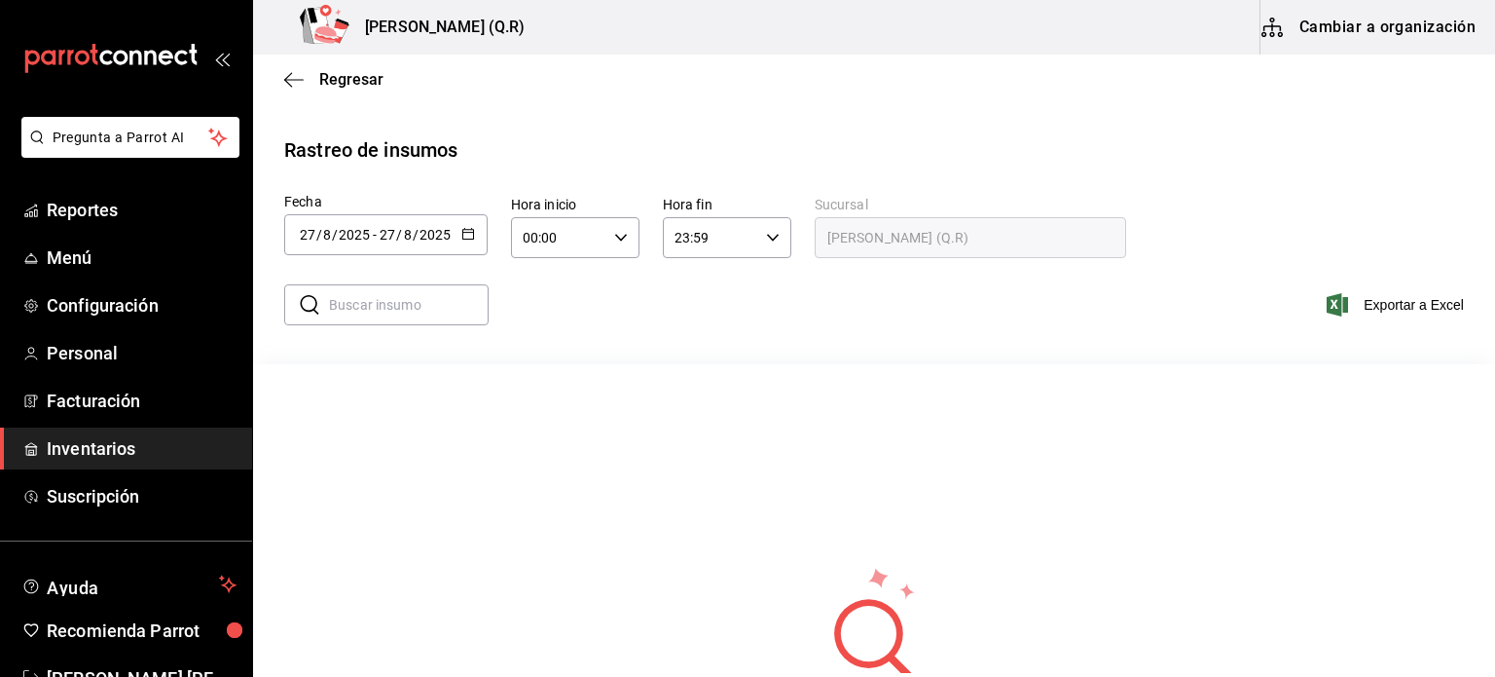
click at [612, 245] on div "00:00 Hora inicio" at bounding box center [575, 237] width 128 height 41
click at [541, 238] on div at bounding box center [747, 338] width 1495 height 677
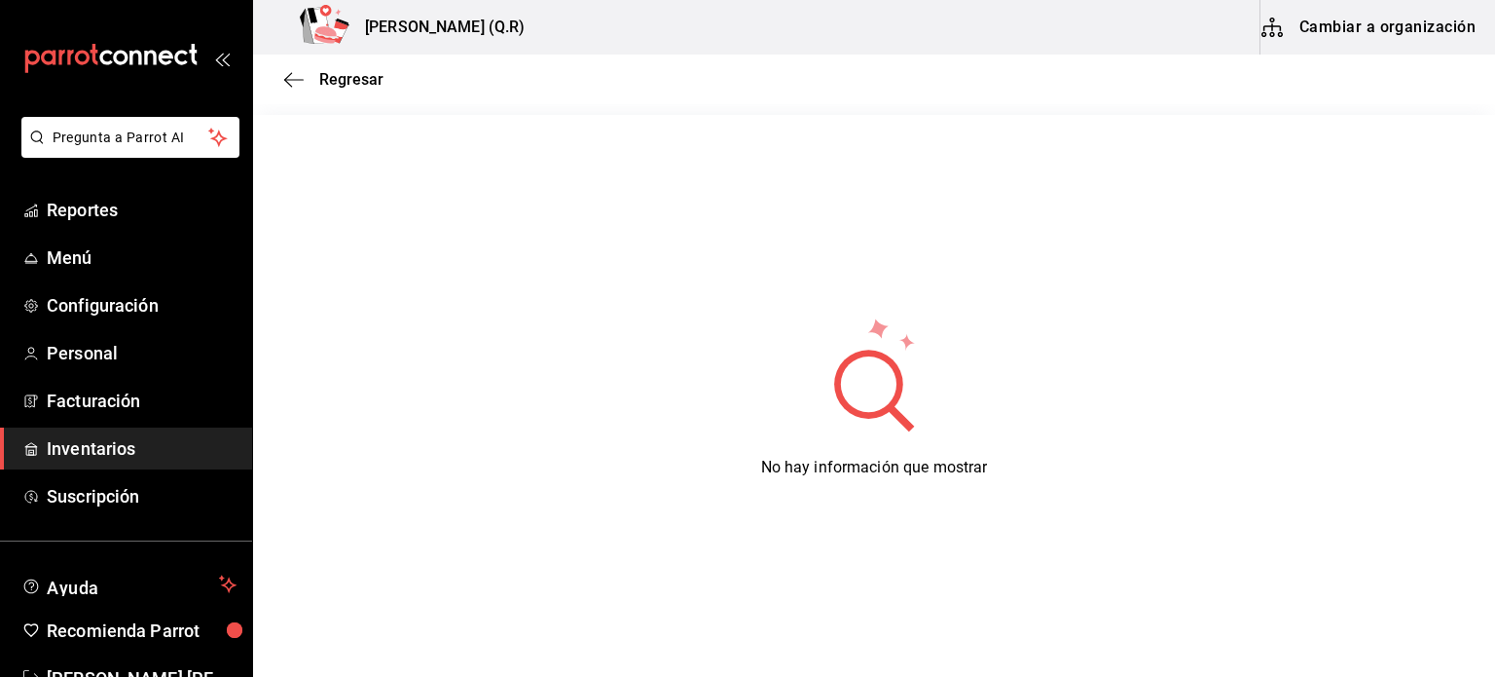
scroll to position [245, 0]
